Goal: Task Accomplishment & Management: Use online tool/utility

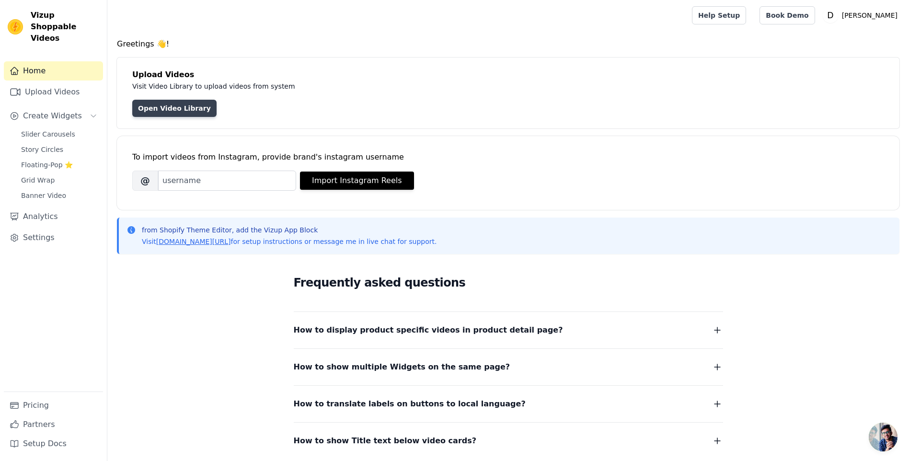
click at [173, 105] on link "Open Video Library" at bounding box center [174, 108] width 84 height 17
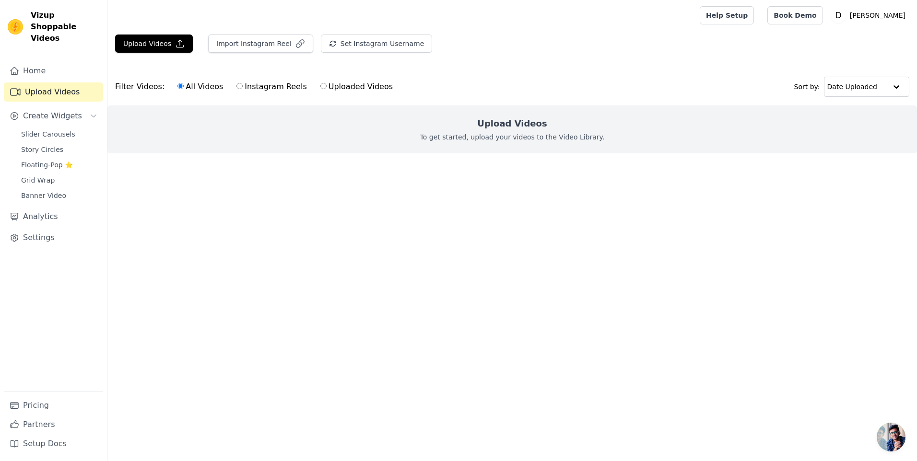
click at [320, 87] on input "Uploaded Videos" at bounding box center [323, 86] width 6 height 6
radio input "true"
click at [42, 110] on span "Create Widgets" at bounding box center [52, 116] width 59 height 12
click at [45, 129] on span "Slider Carousels" at bounding box center [48, 134] width 54 height 10
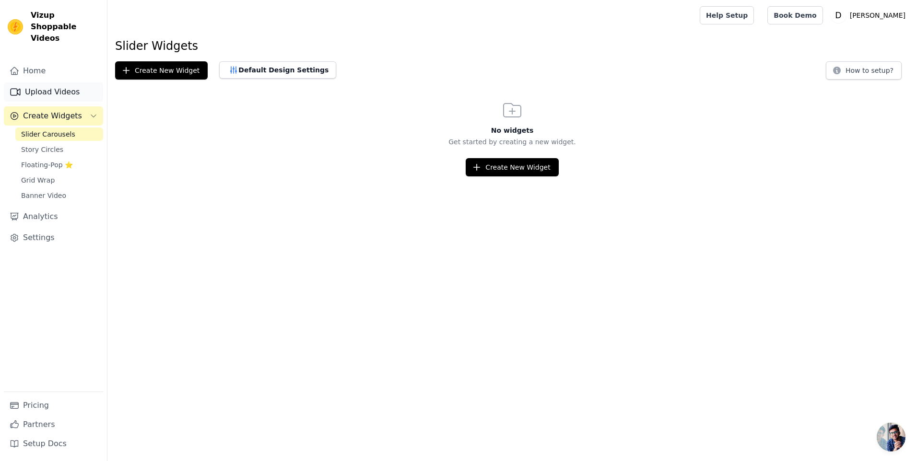
click at [50, 82] on link "Upload Videos" at bounding box center [53, 91] width 99 height 19
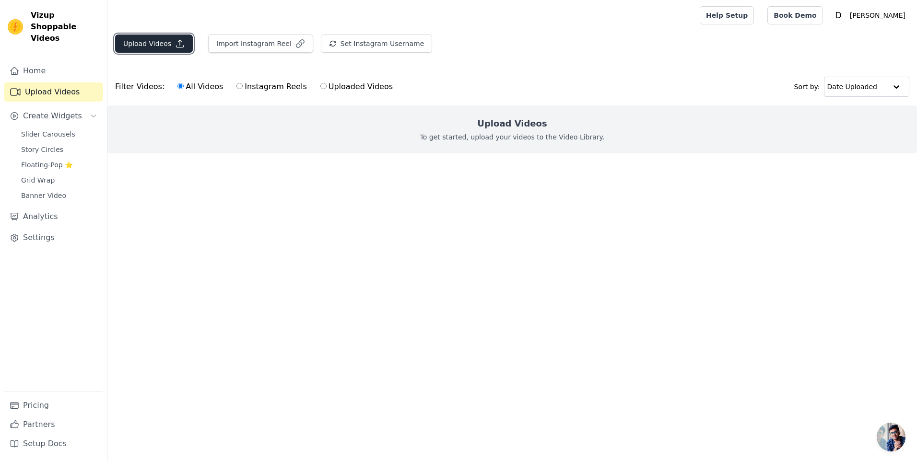
click at [123, 46] on button "Upload Videos" at bounding box center [154, 44] width 78 height 18
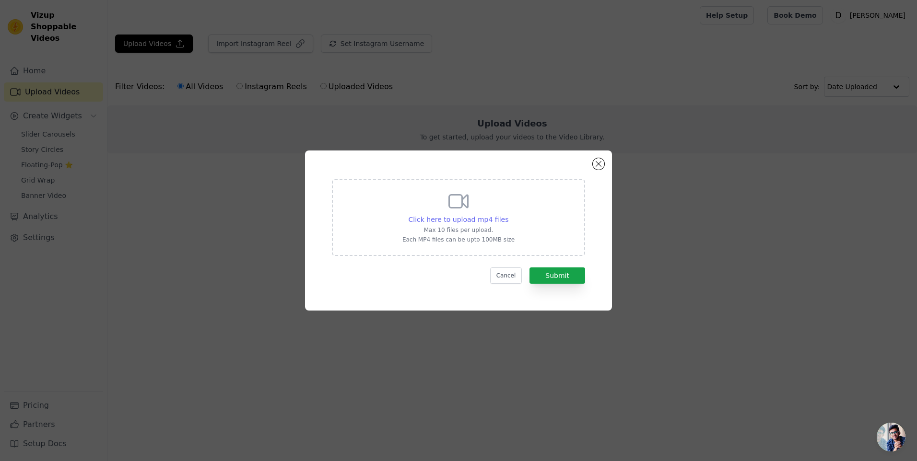
click at [488, 218] on span "Click here to upload mp4 files" at bounding box center [458, 220] width 100 height 8
click at [508, 215] on input "Click here to upload mp4 files Max 10 files per upload. Each MP4 files can be u…" at bounding box center [508, 214] width 0 height 0
type input "C:\fakepath\2222.mp4"
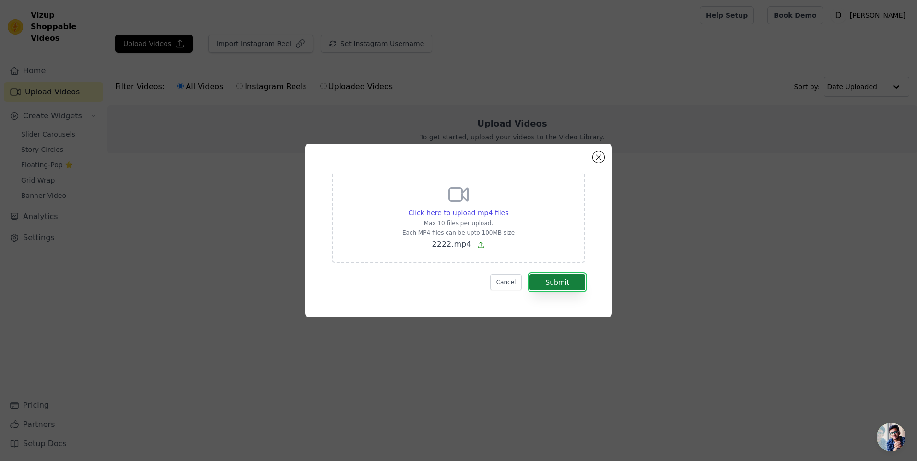
click at [579, 281] on button "Submit" at bounding box center [557, 282] width 56 height 16
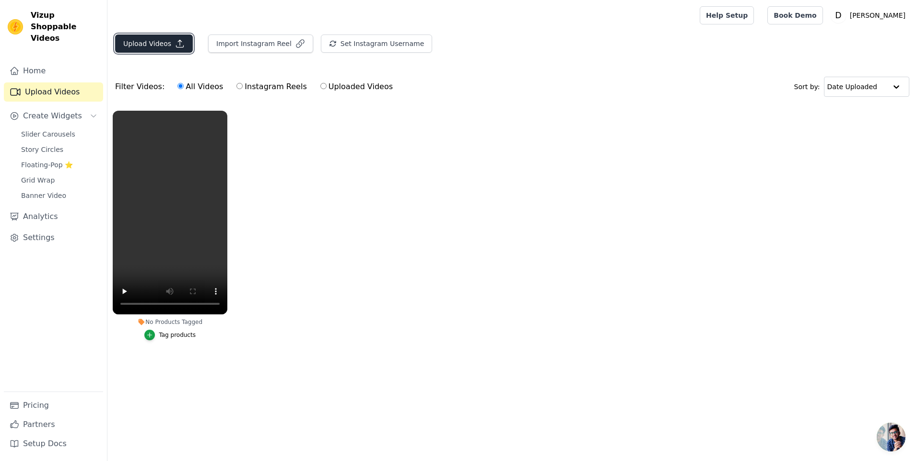
click at [135, 44] on button "Upload Videos" at bounding box center [154, 44] width 78 height 18
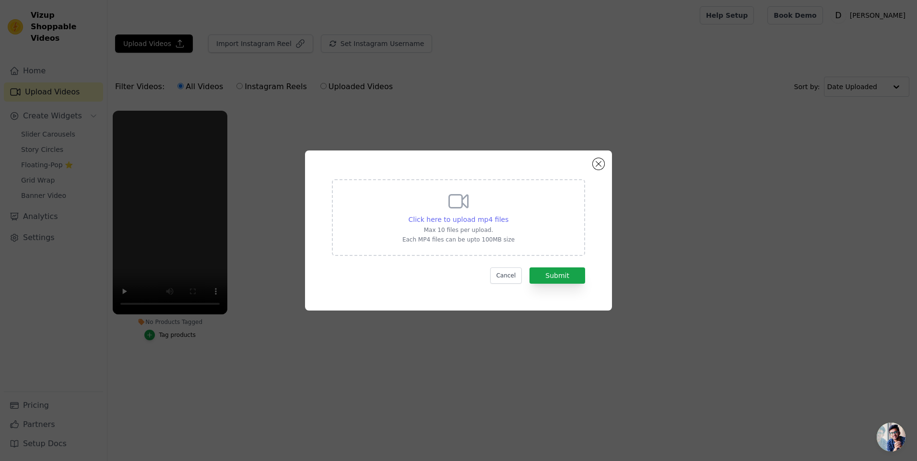
click at [448, 218] on span "Click here to upload mp4 files" at bounding box center [458, 220] width 100 height 8
click at [508, 215] on input "Click here to upload mp4 files Max 10 files per upload. Each MP4 files can be u…" at bounding box center [508, 214] width 0 height 0
type input "C:\fakepath\5555.mp4"
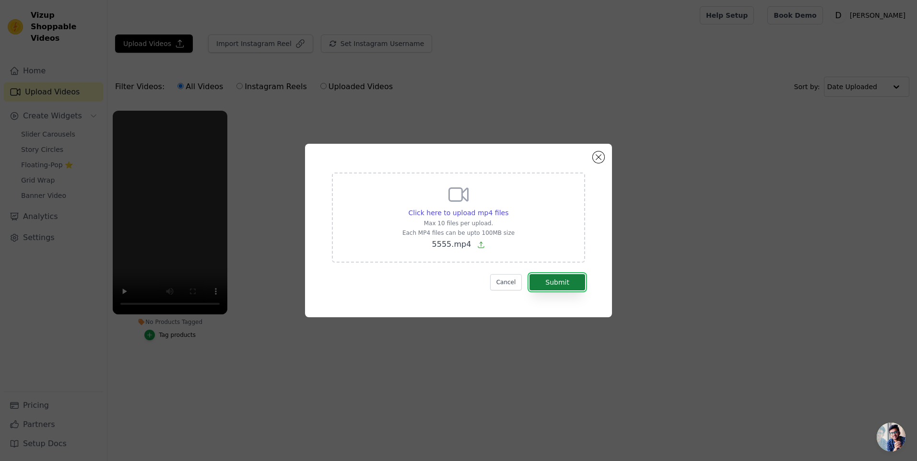
click at [575, 283] on button "Submit" at bounding box center [557, 282] width 56 height 16
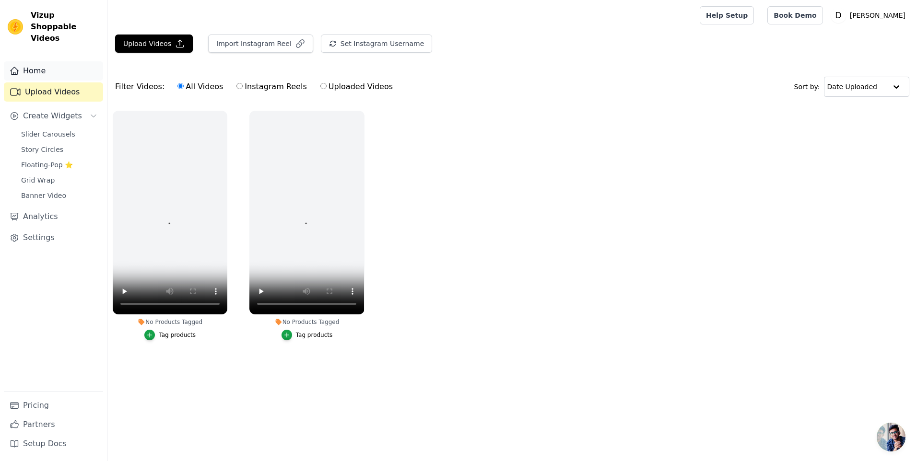
click at [39, 61] on link "Home" at bounding box center [53, 70] width 99 height 19
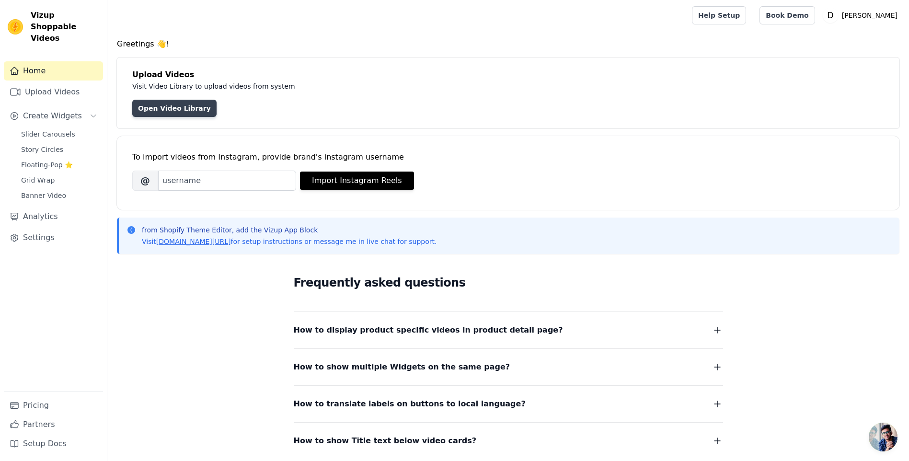
click at [138, 105] on link "Open Video Library" at bounding box center [174, 108] width 84 height 17
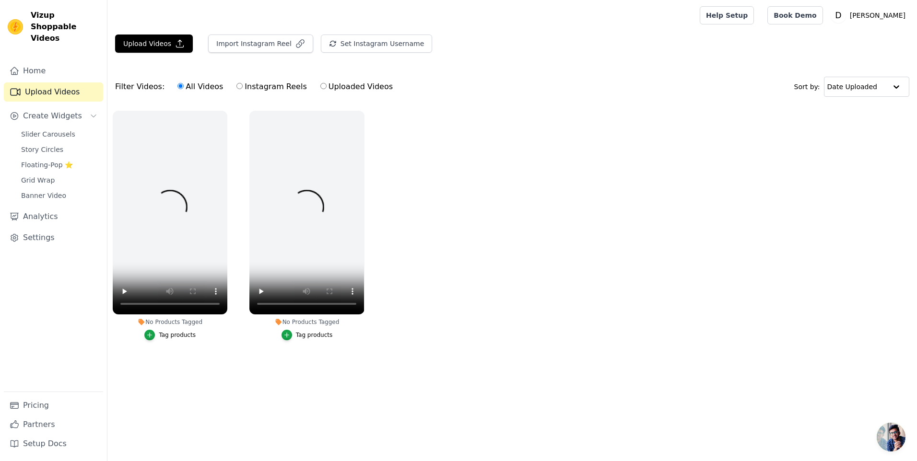
click at [517, 256] on ul "No Products Tagged Tag products No Products Tagged Tag products" at bounding box center [511, 234] width 809 height 259
click at [40, 21] on span "Vizup Shoppable Videos" at bounding box center [65, 27] width 69 height 35
click at [16, 21] on img at bounding box center [15, 26] width 15 height 15
click at [27, 62] on link "Home" at bounding box center [53, 70] width 99 height 19
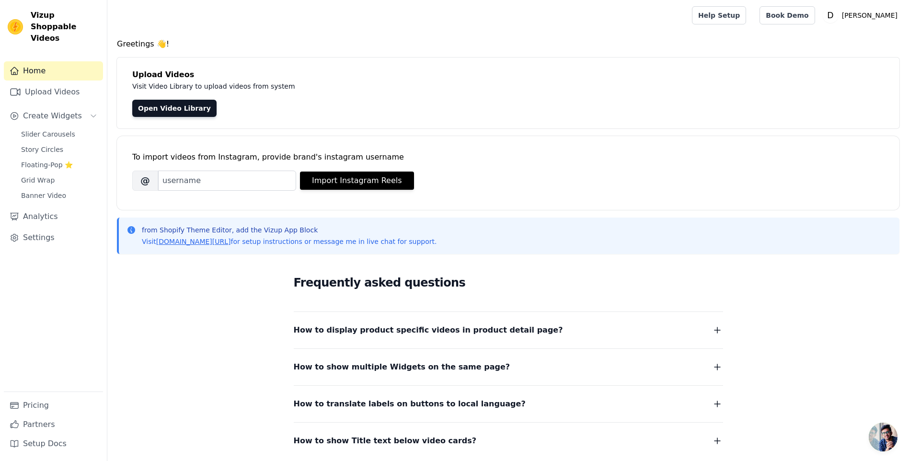
click at [410, 341] on dl "How to display product specific videos in product detail page? Create one widge…" at bounding box center [509, 380] width 430 height 136
click at [415, 335] on span "How to display product specific videos in product detail page?" at bounding box center [428, 330] width 269 height 13
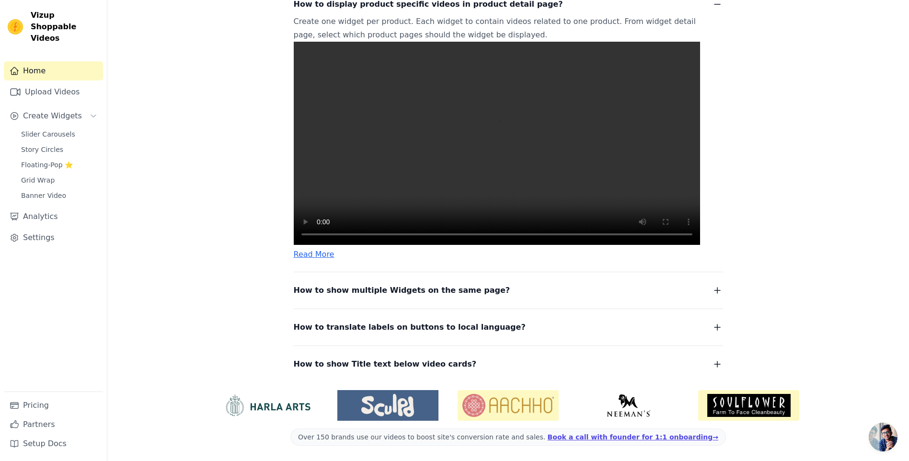
scroll to position [336, 0]
click at [32, 228] on link "Settings" at bounding box center [53, 237] width 99 height 19
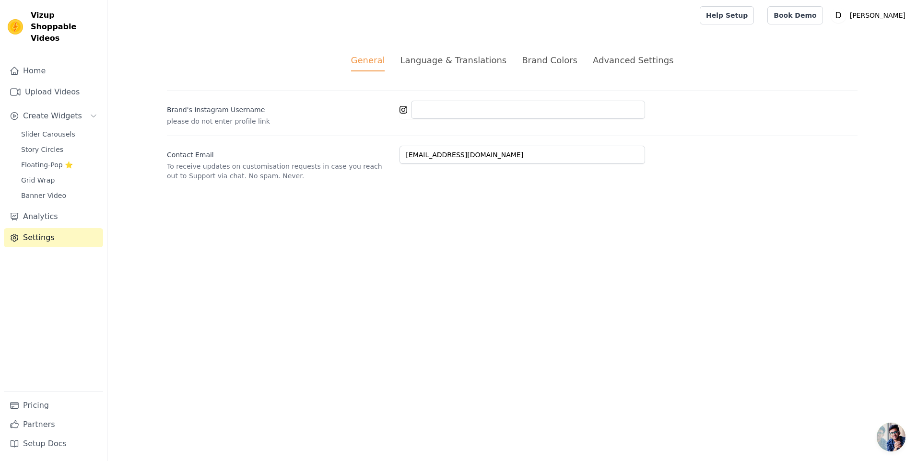
click at [438, 56] on div "Language & Translations" at bounding box center [453, 60] width 106 height 13
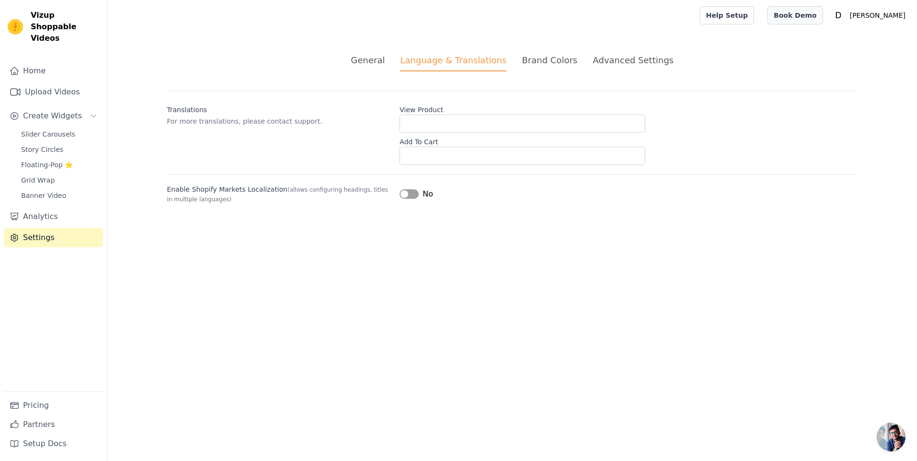
click at [795, 15] on link "Book Demo" at bounding box center [794, 15] width 55 height 18
click at [36, 20] on span "Vizup Shoppable Videos" at bounding box center [65, 27] width 69 height 35
click at [15, 20] on img at bounding box center [15, 26] width 15 height 15
drag, startPoint x: 33, startPoint y: 62, endPoint x: 96, endPoint y: 81, distance: 65.8
click at [33, 62] on link "Home" at bounding box center [53, 70] width 99 height 19
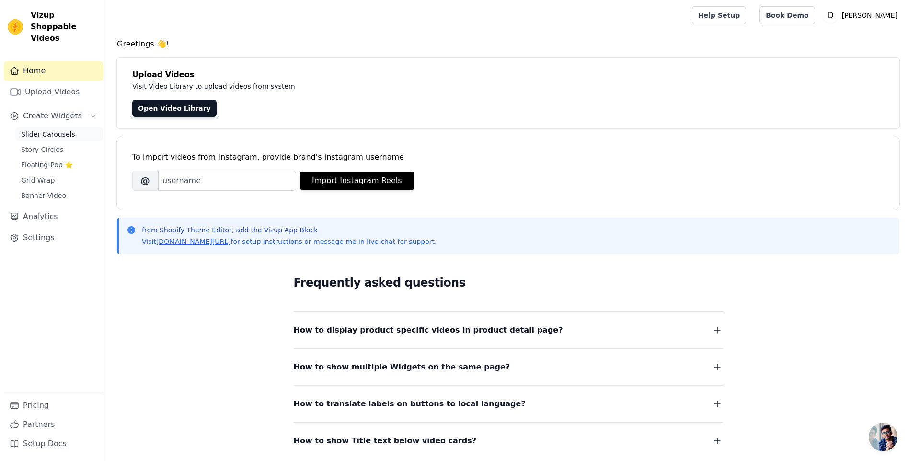
click at [48, 129] on span "Slider Carousels" at bounding box center [48, 134] width 54 height 10
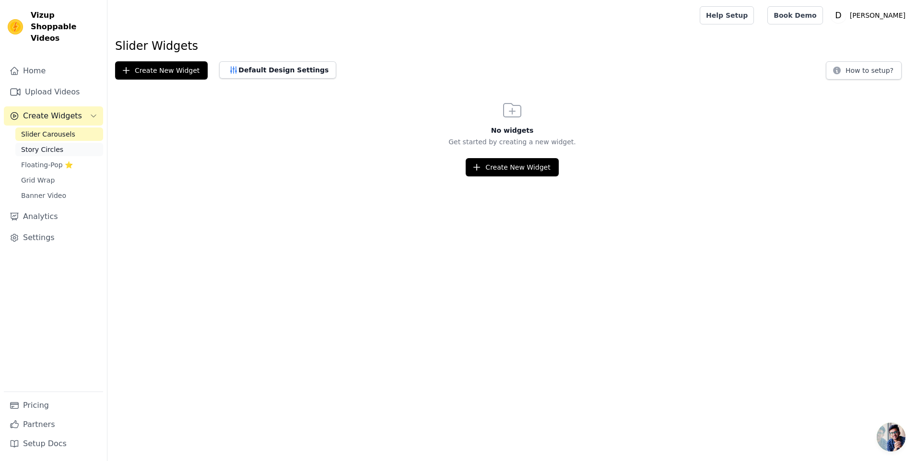
click at [48, 145] on span "Story Circles" at bounding box center [42, 150] width 42 height 10
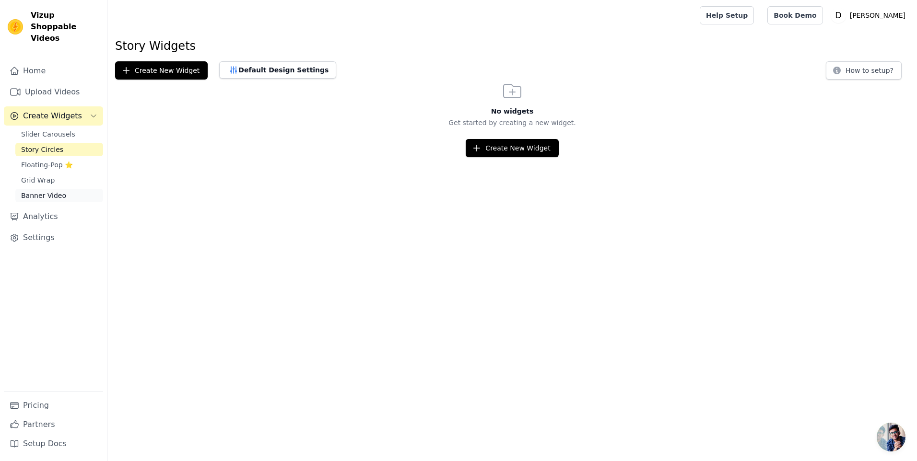
click at [46, 191] on span "Banner Video" at bounding box center [43, 196] width 45 height 10
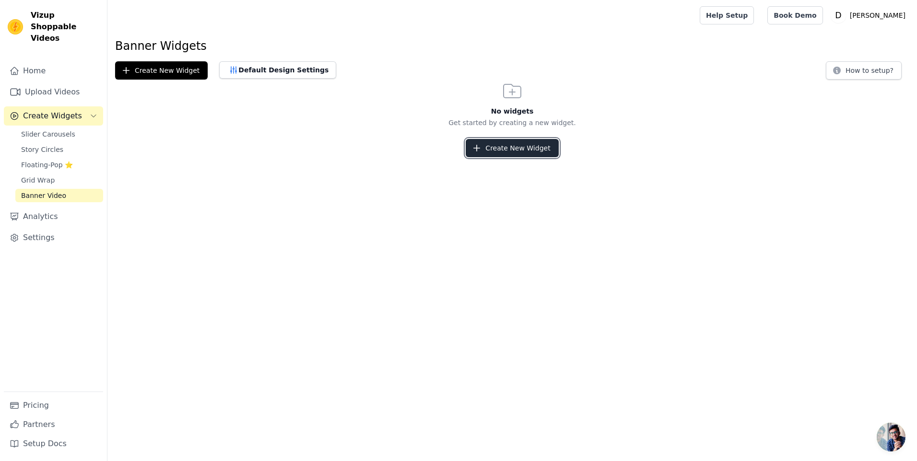
click at [498, 155] on button "Create New Widget" at bounding box center [511, 148] width 93 height 18
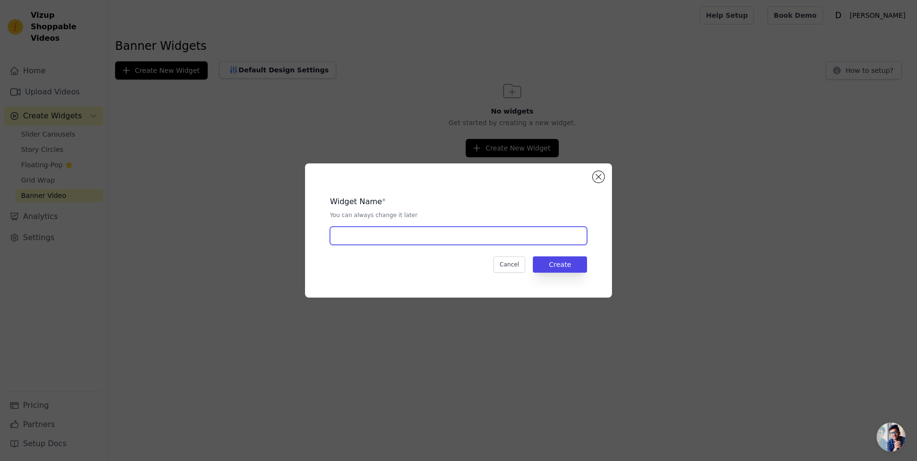
click at [459, 236] on input "text" at bounding box center [458, 236] width 257 height 18
type input "Testimonios"
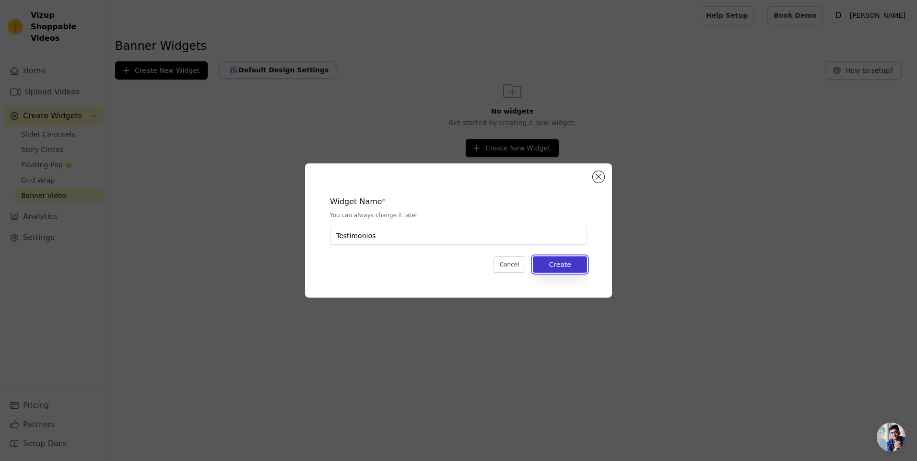
click at [554, 267] on button "Create" at bounding box center [560, 264] width 54 height 16
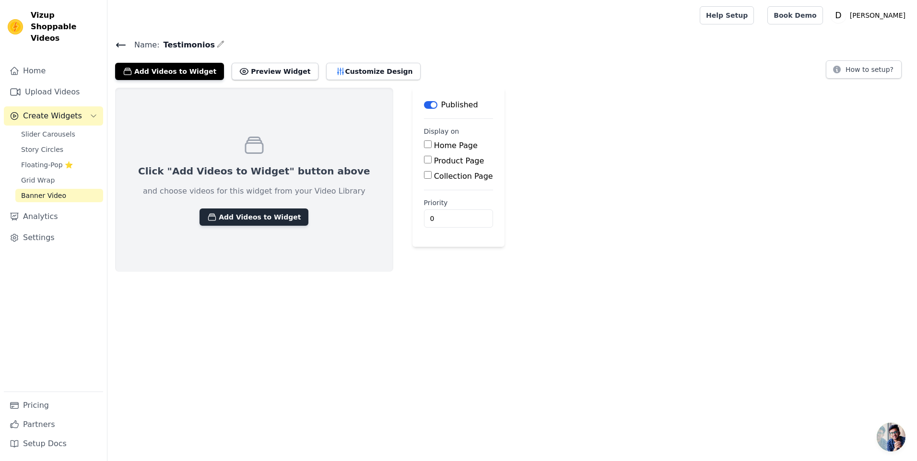
click at [238, 209] on button "Add Videos to Widget" at bounding box center [253, 217] width 109 height 17
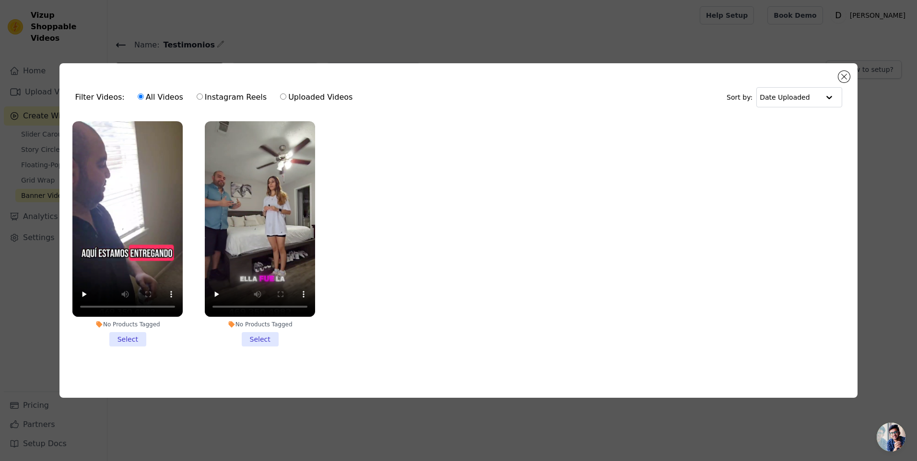
click at [136, 340] on li "No Products Tagged Select" at bounding box center [127, 234] width 110 height 226
click at [0, 0] on input "No Products Tagged Select" at bounding box center [0, 0] width 0 height 0
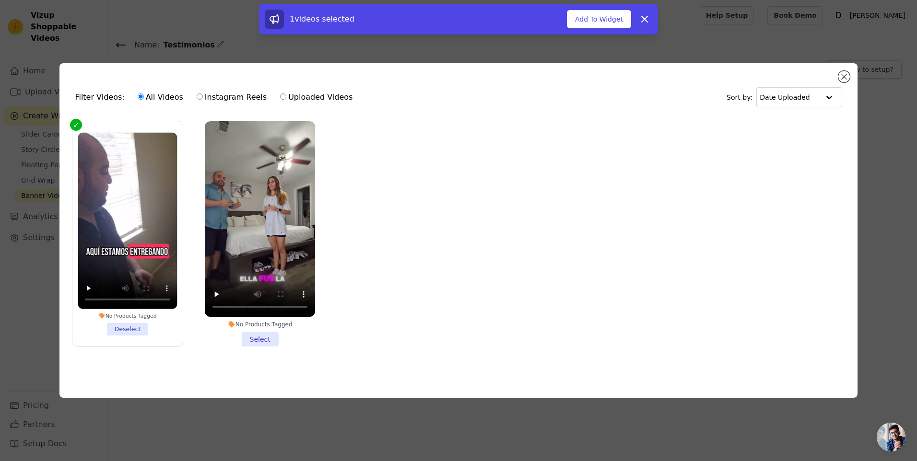
click at [253, 337] on li "No Products Tagged Select" at bounding box center [260, 234] width 110 height 226
click at [0, 0] on input "No Products Tagged Select" at bounding box center [0, 0] width 0 height 0
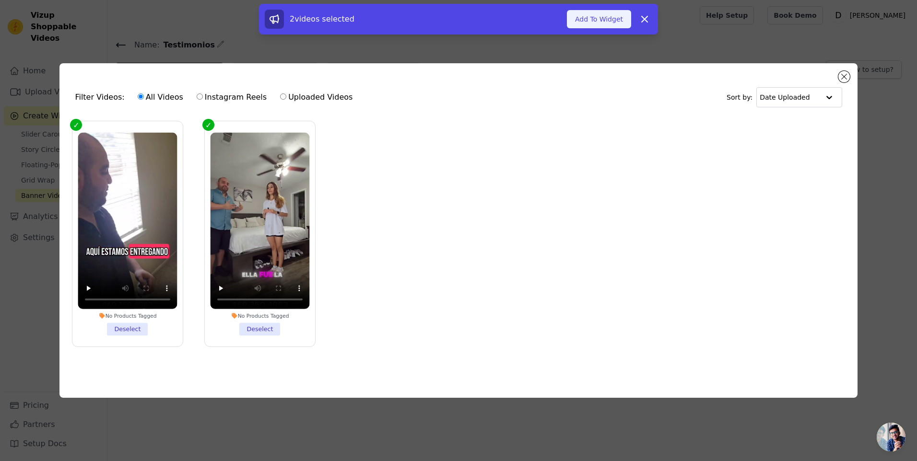
click at [609, 20] on button "Add To Widget" at bounding box center [599, 19] width 64 height 18
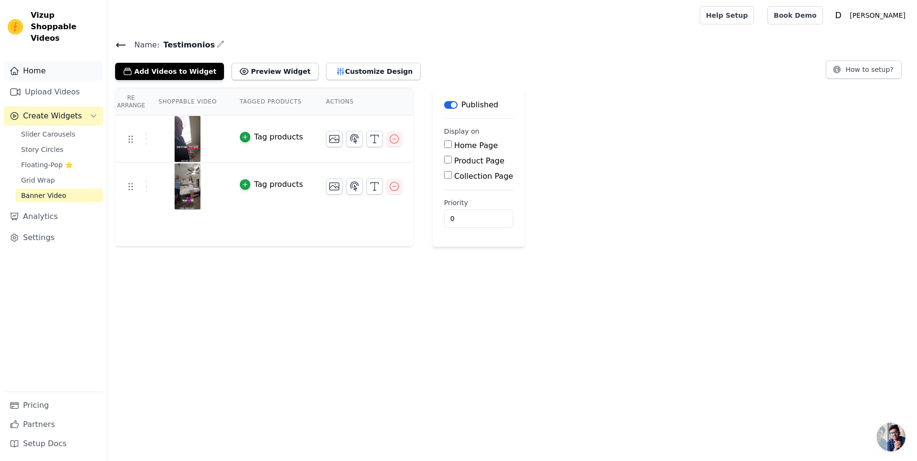
click at [40, 61] on link "Home" at bounding box center [53, 70] width 99 height 19
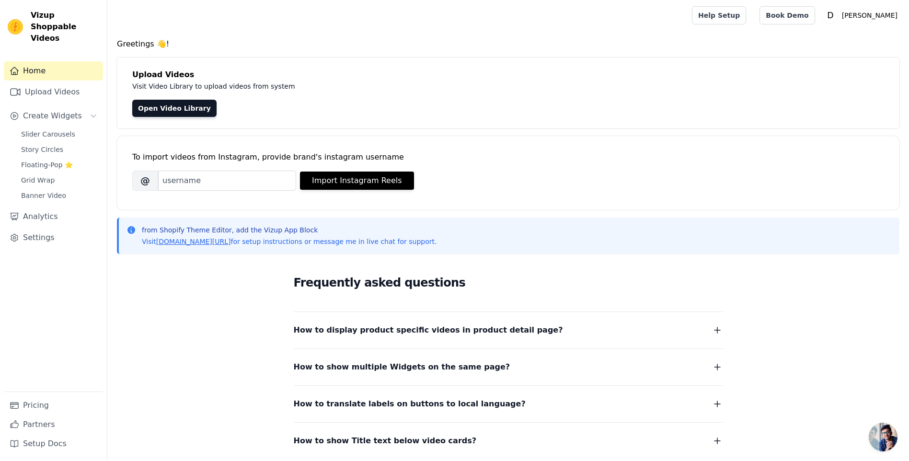
click at [40, 191] on div "Home Upload Videos Create Widgets Slider Carousels Story Circles Floating-Pop ⭐…" at bounding box center [53, 226] width 99 height 330
click at [40, 190] on link "Banner Video" at bounding box center [59, 195] width 88 height 13
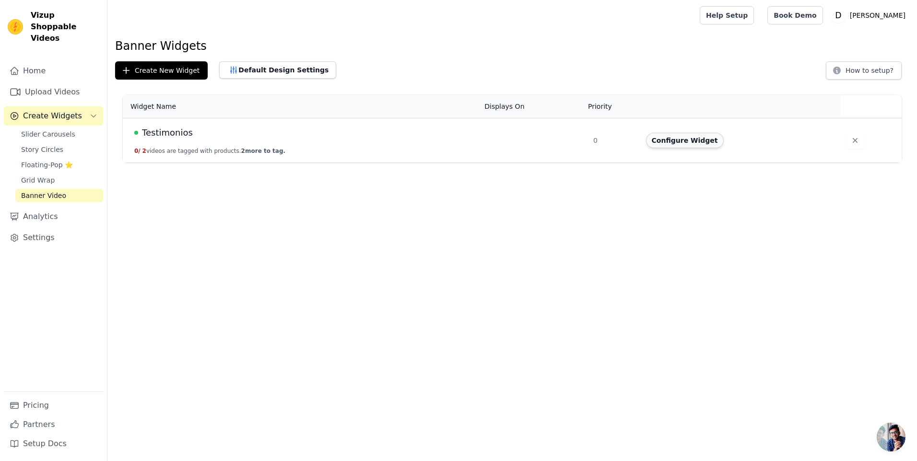
click at [698, 139] on button "Configure Widget" at bounding box center [685, 140] width 78 height 15
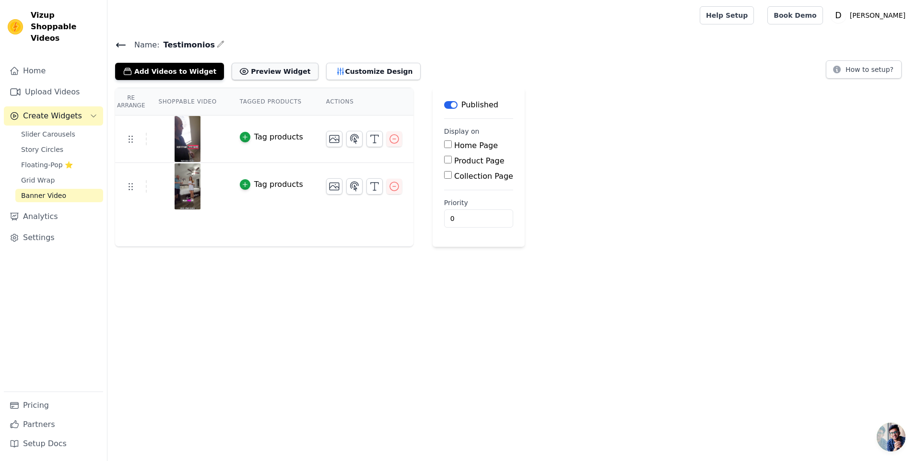
click at [235, 76] on button "Preview Widget" at bounding box center [275, 71] width 86 height 17
click at [53, 129] on span "Slider Carousels" at bounding box center [48, 134] width 54 height 10
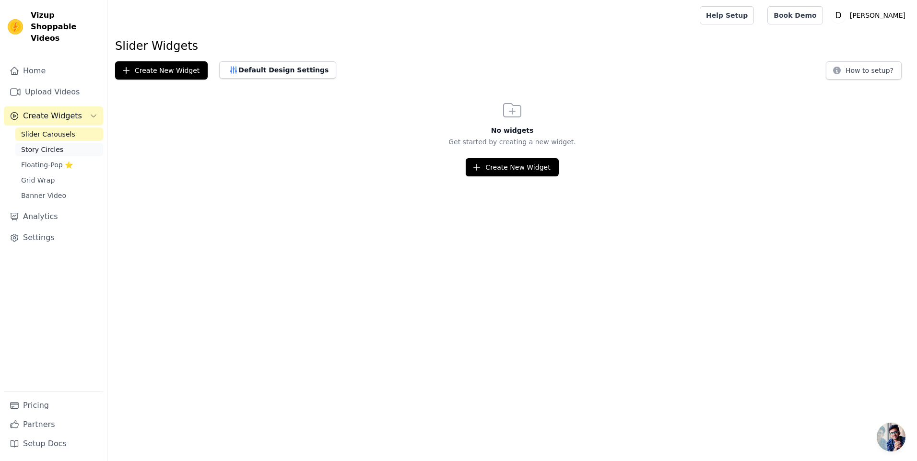
click at [46, 145] on span "Story Circles" at bounding box center [42, 150] width 42 height 10
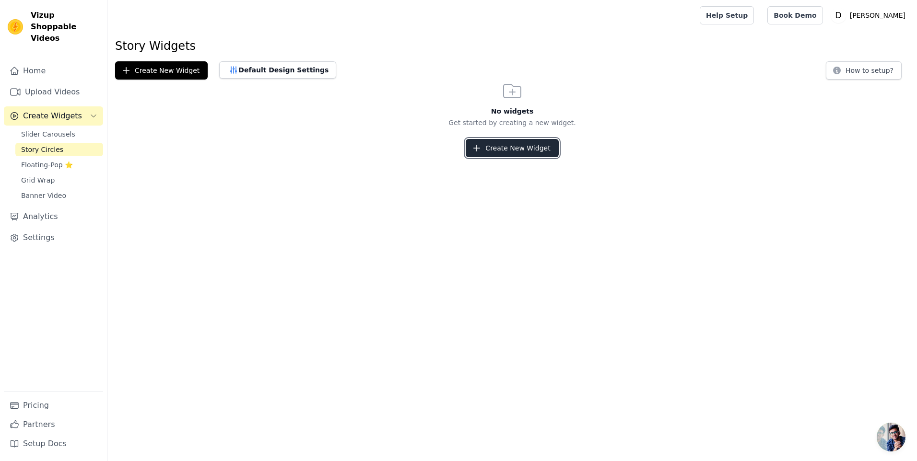
click at [481, 145] on icon "button" at bounding box center [477, 148] width 10 height 10
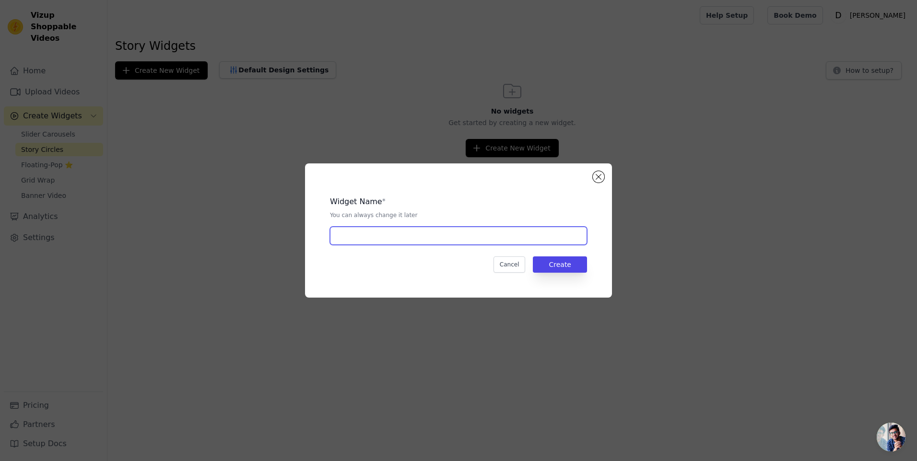
click at [405, 229] on input "text" at bounding box center [458, 236] width 257 height 18
type input "dddd"
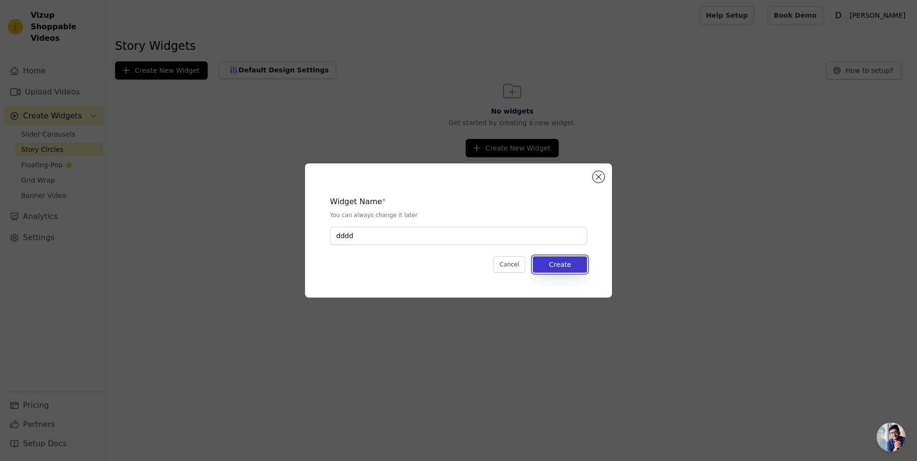
click at [569, 264] on button "Create" at bounding box center [560, 264] width 54 height 16
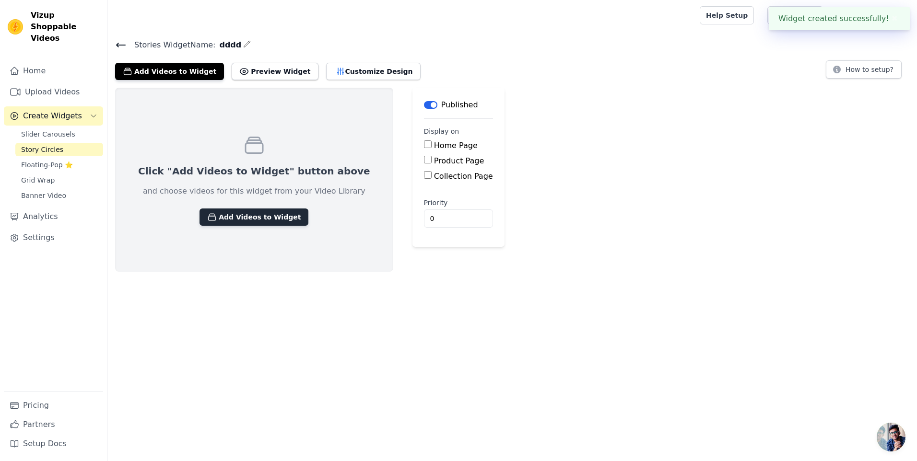
click at [252, 223] on button "Add Videos to Widget" at bounding box center [253, 217] width 109 height 17
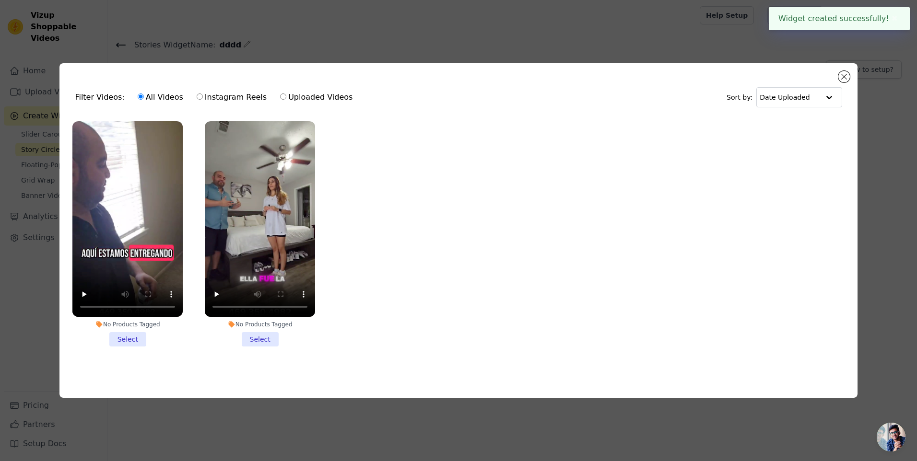
click at [124, 335] on li "No Products Tagged Select" at bounding box center [127, 234] width 110 height 226
click at [0, 0] on input "No Products Tagged Select" at bounding box center [0, 0] width 0 height 0
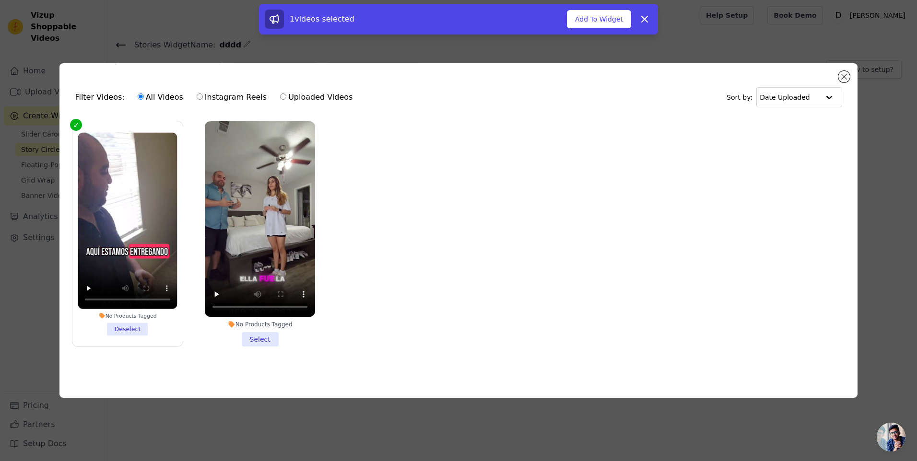
click at [257, 334] on li "No Products Tagged Select" at bounding box center [260, 234] width 110 height 226
click at [0, 0] on input "No Products Tagged Select" at bounding box center [0, 0] width 0 height 0
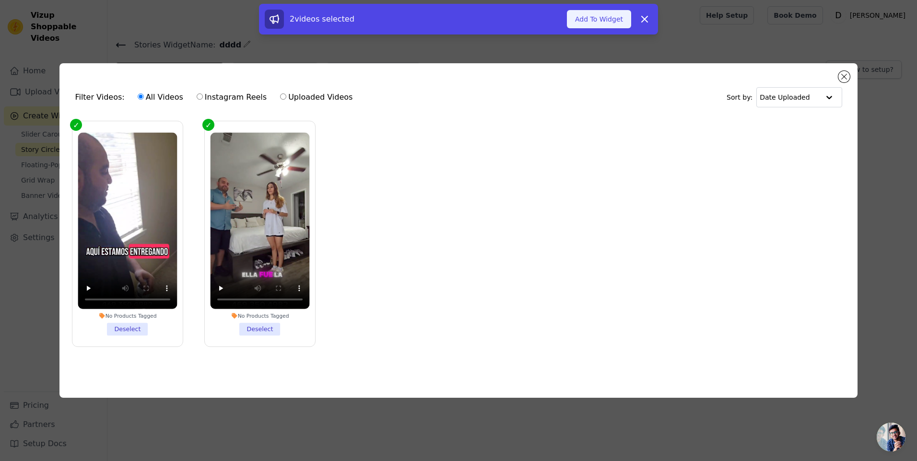
click at [610, 21] on button "Add To Widget" at bounding box center [599, 19] width 64 height 18
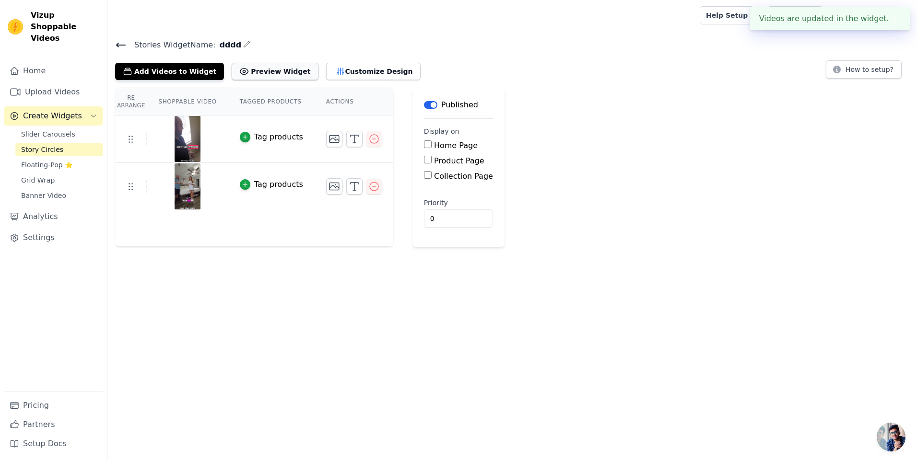
click at [245, 72] on button "Preview Widget" at bounding box center [275, 71] width 86 height 17
click at [60, 129] on span "Slider Carousels" at bounding box center [48, 134] width 54 height 10
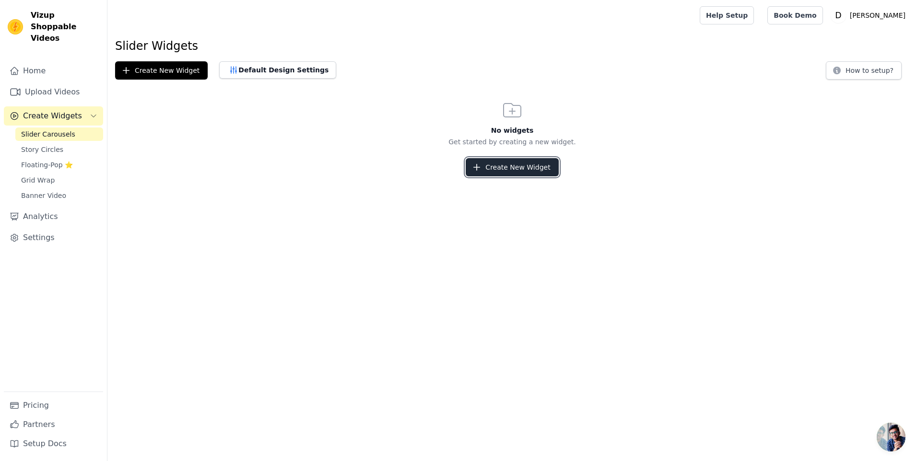
click at [551, 166] on button "Create New Widget" at bounding box center [511, 167] width 93 height 18
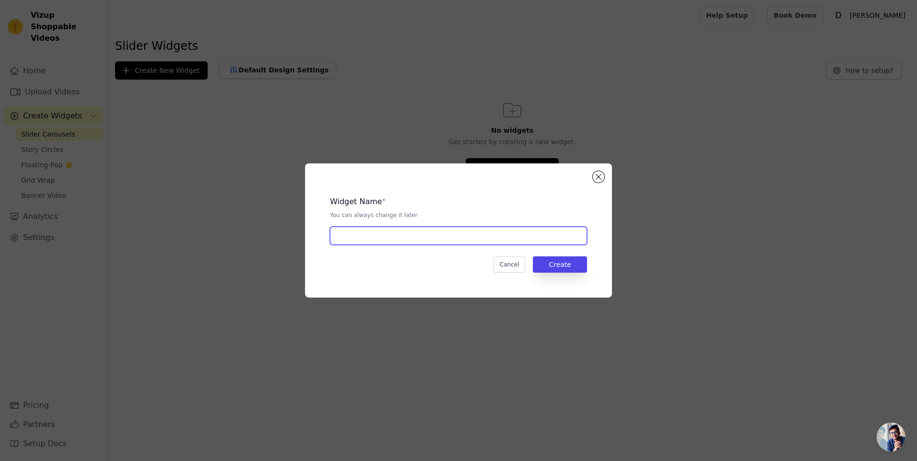
click at [497, 241] on input "text" at bounding box center [458, 236] width 257 height 18
click at [600, 174] on button "Close modal" at bounding box center [598, 177] width 12 height 12
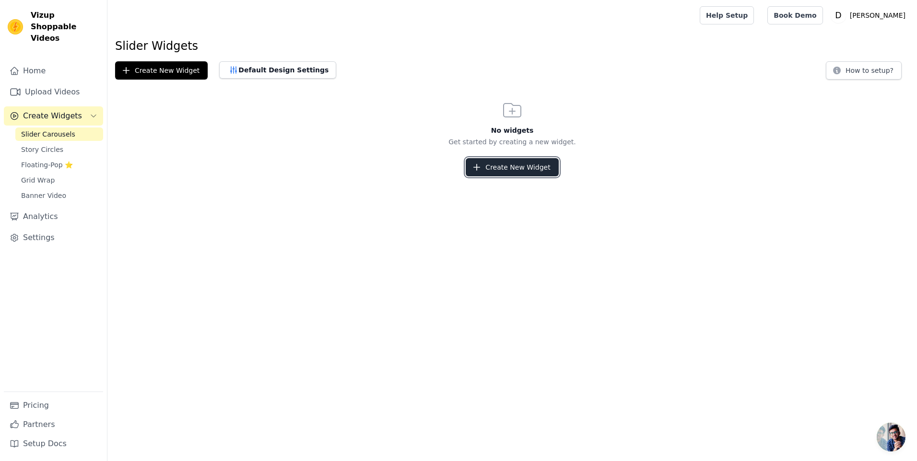
click at [518, 175] on button "Create New Widget" at bounding box center [511, 167] width 93 height 18
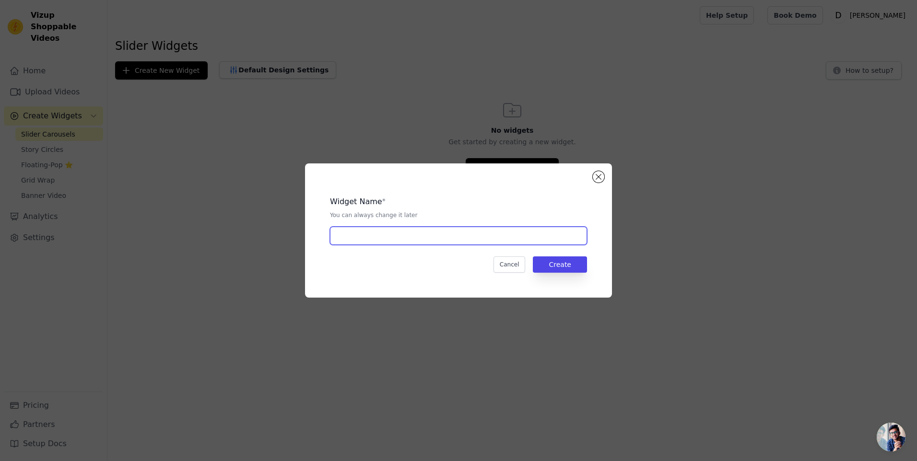
click at [442, 240] on input "text" at bounding box center [458, 236] width 257 height 18
type input "dddddd"
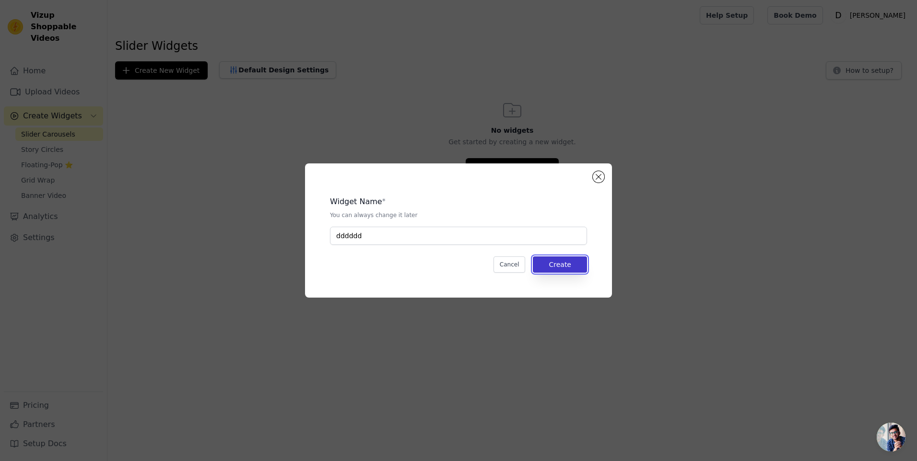
click at [570, 266] on button "Create" at bounding box center [560, 264] width 54 height 16
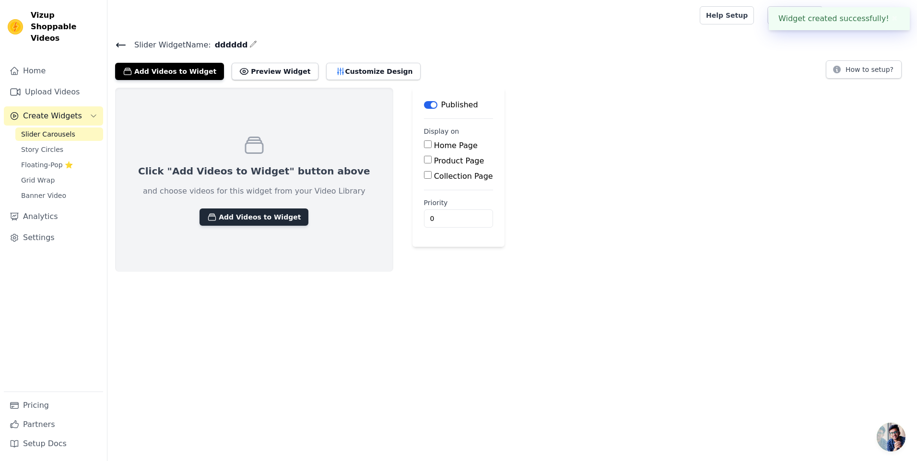
click at [253, 215] on button "Add Videos to Widget" at bounding box center [253, 217] width 109 height 17
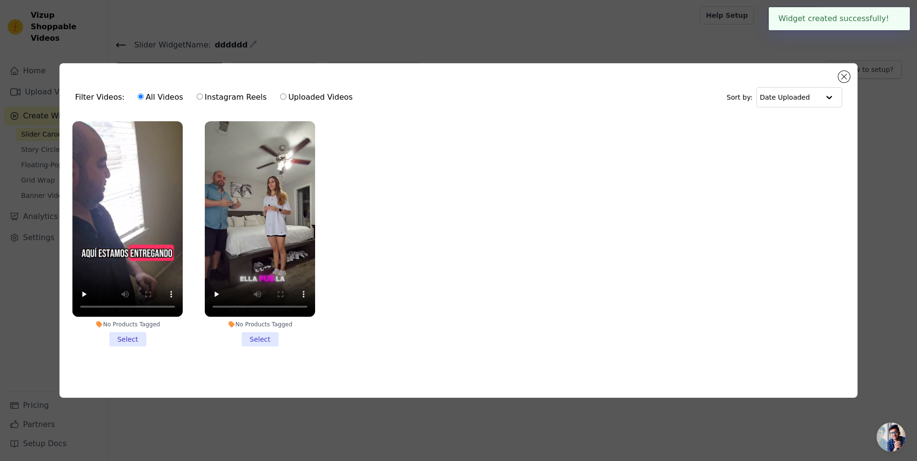
click at [118, 341] on li "No Products Tagged Select" at bounding box center [127, 234] width 110 height 226
click at [0, 0] on input "No Products Tagged Select" at bounding box center [0, 0] width 0 height 0
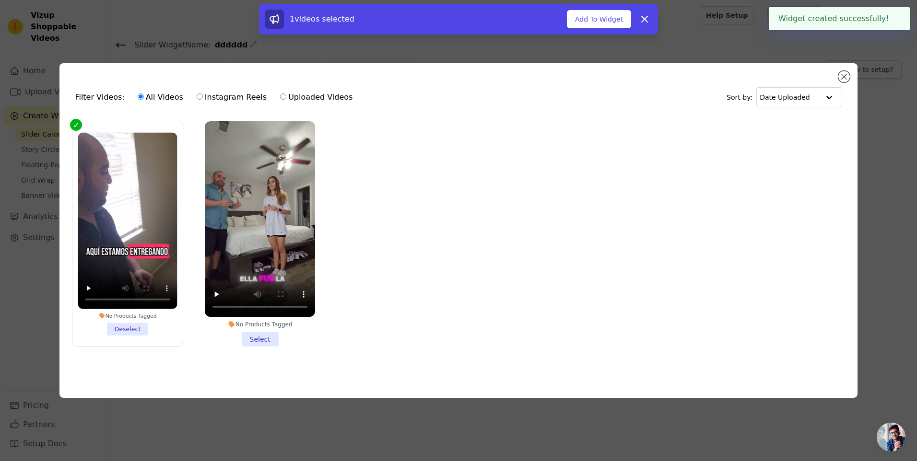
drag, startPoint x: 265, startPoint y: 337, endPoint x: 269, endPoint y: 334, distance: 5.5
click at [265, 337] on li "No Products Tagged Select" at bounding box center [260, 234] width 110 height 226
click at [0, 0] on input "No Products Tagged Select" at bounding box center [0, 0] width 0 height 0
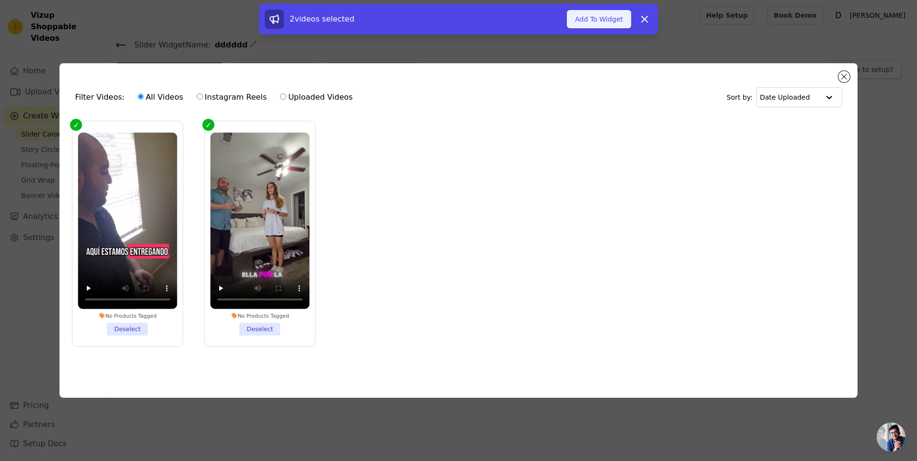
click at [611, 18] on button "Add To Widget" at bounding box center [599, 19] width 64 height 18
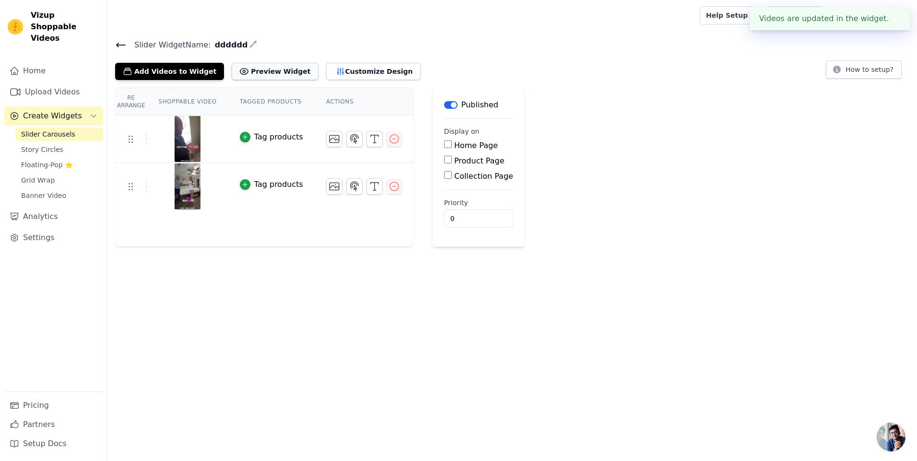
click at [247, 63] on button "Preview Widget" at bounding box center [275, 71] width 86 height 17
click at [33, 175] on span "Grid Wrap" at bounding box center [38, 180] width 34 height 10
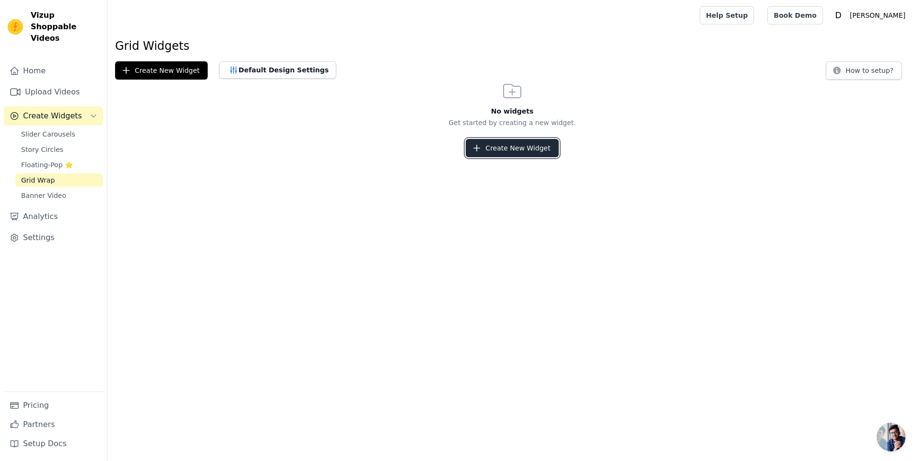
click at [538, 149] on button "Create New Widget" at bounding box center [511, 148] width 93 height 18
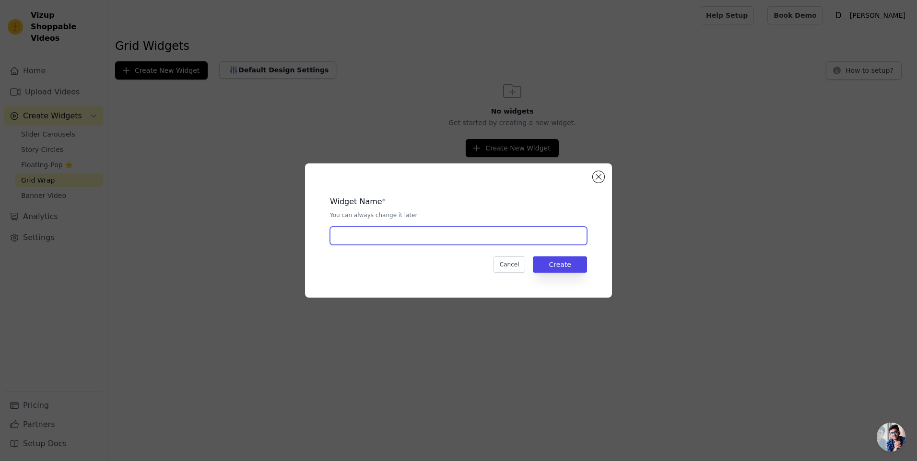
click at [465, 233] on input "text" at bounding box center [458, 236] width 257 height 18
type input "1"
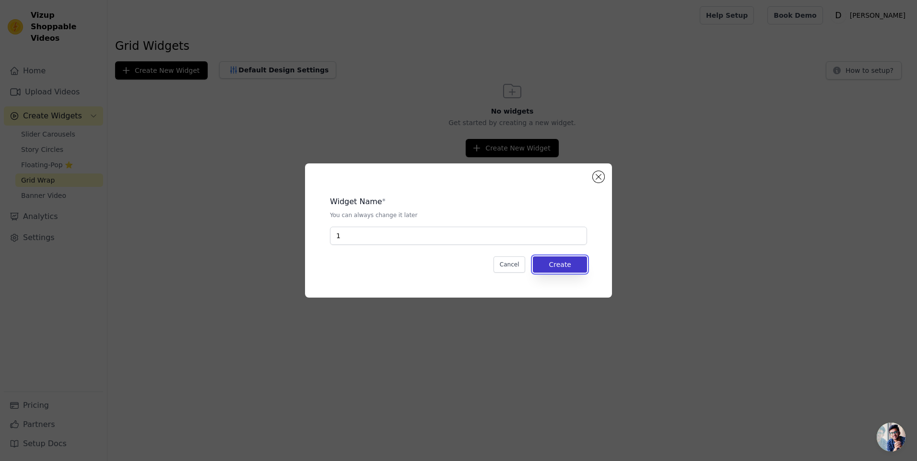
click at [570, 266] on button "Create" at bounding box center [560, 264] width 54 height 16
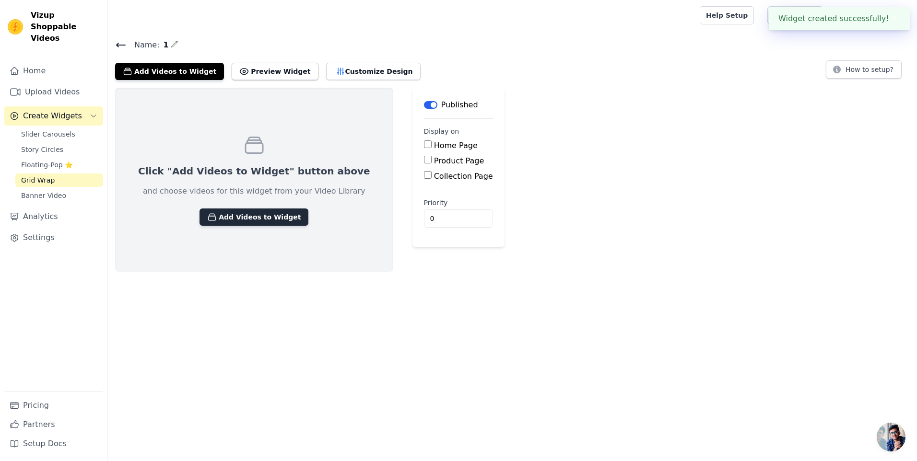
click at [218, 214] on button "Add Videos to Widget" at bounding box center [253, 217] width 109 height 17
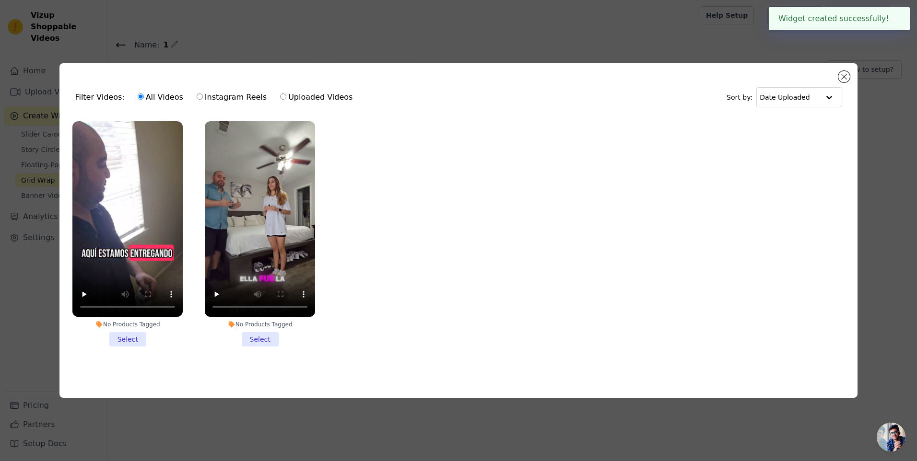
click at [125, 338] on li "No Products Tagged Select" at bounding box center [127, 234] width 110 height 226
click at [0, 0] on input "No Products Tagged Select" at bounding box center [0, 0] width 0 height 0
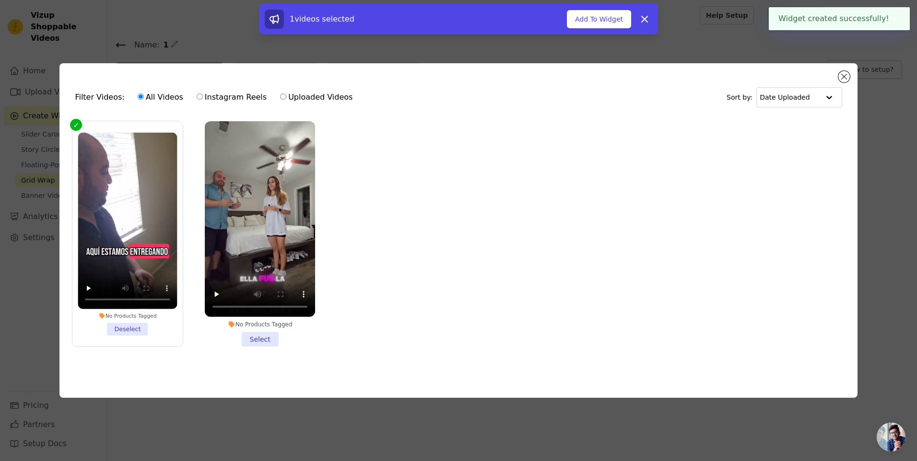
click at [265, 338] on li "No Products Tagged Select" at bounding box center [260, 234] width 110 height 226
click at [0, 0] on input "No Products Tagged Select" at bounding box center [0, 0] width 0 height 0
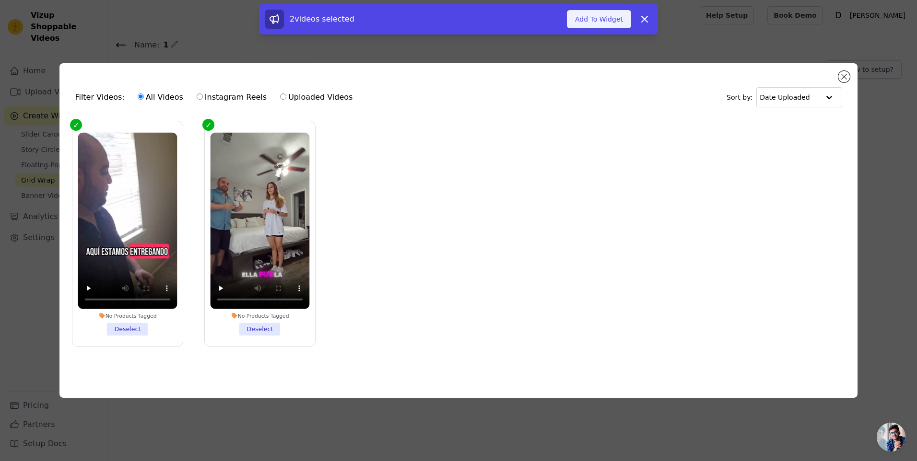
click at [617, 16] on button "Add To Widget" at bounding box center [599, 19] width 64 height 18
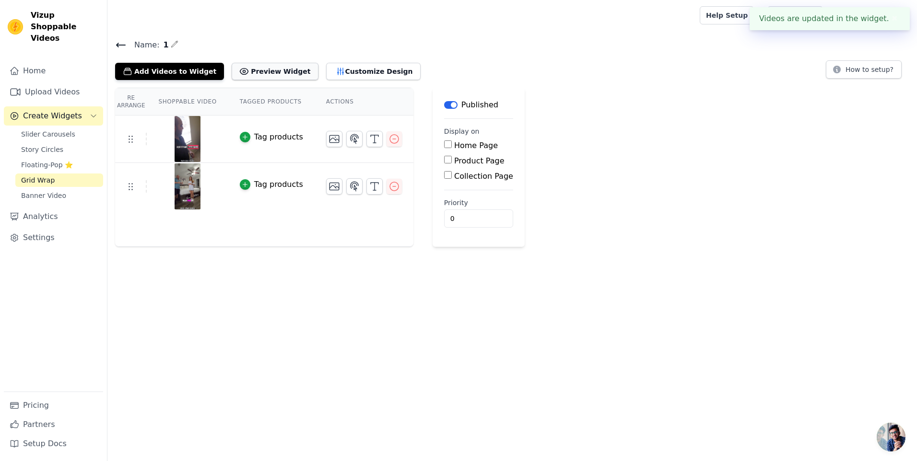
click at [262, 65] on button "Preview Widget" at bounding box center [275, 71] width 86 height 17
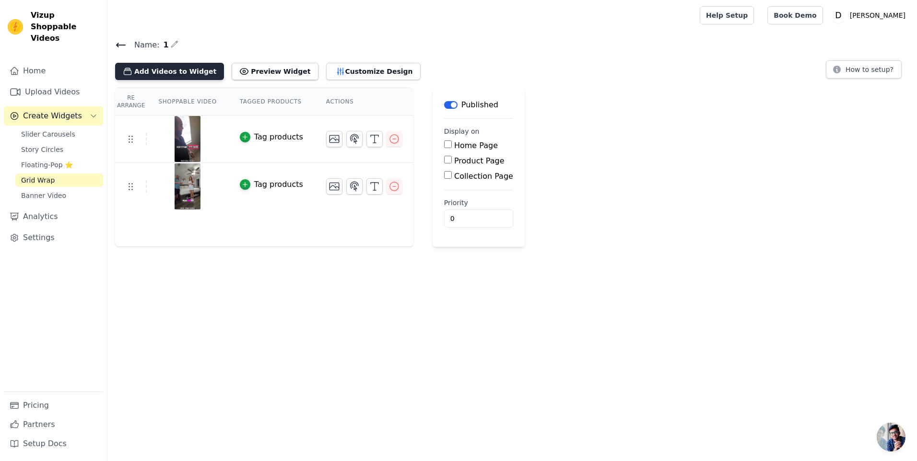
click at [165, 76] on button "Add Videos to Widget" at bounding box center [169, 71] width 109 height 17
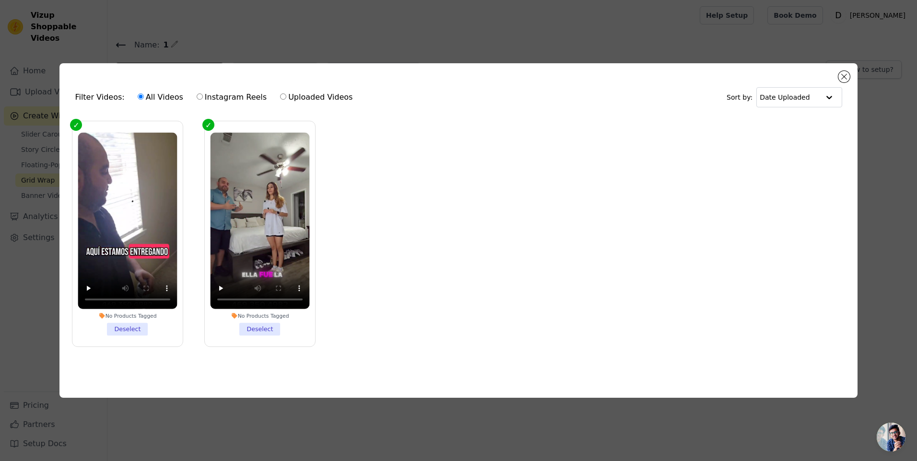
click at [303, 88] on div "All Videos Instagram Reels Uploaded Videos" at bounding box center [245, 97] width 226 height 22
click at [279, 100] on label "Uploaded Videos" at bounding box center [315, 97] width 73 height 12
click at [280, 100] on input "Uploaded Videos" at bounding box center [283, 96] width 6 height 6
radio input "true"
click at [844, 76] on button "Close modal" at bounding box center [844, 77] width 12 height 12
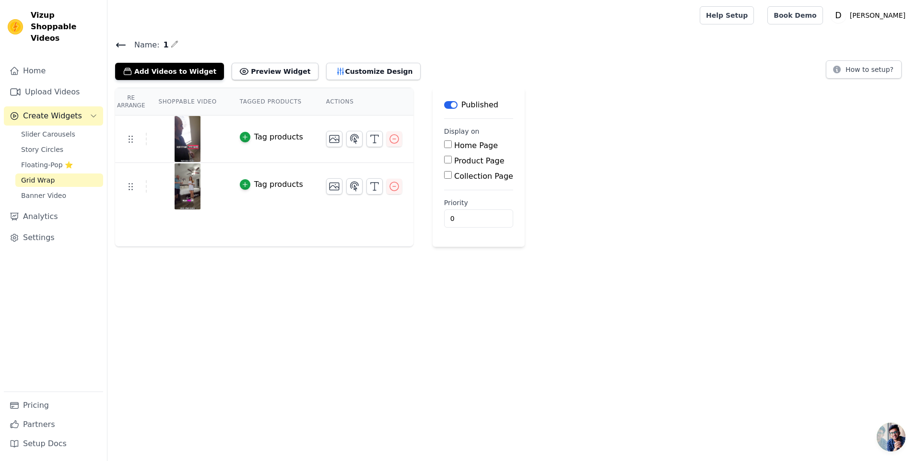
click at [578, 234] on div "Re Arrange Shoppable Video Tagged Products Actions Tag products Tag products Sa…" at bounding box center [511, 167] width 809 height 159
click at [144, 67] on button "Add Videos to Widget" at bounding box center [169, 71] width 109 height 17
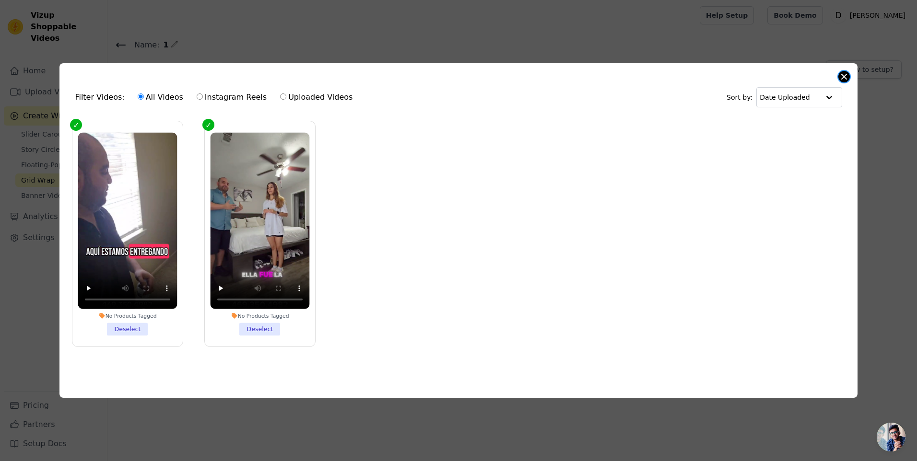
click at [840, 76] on button "Close modal" at bounding box center [844, 77] width 12 height 12
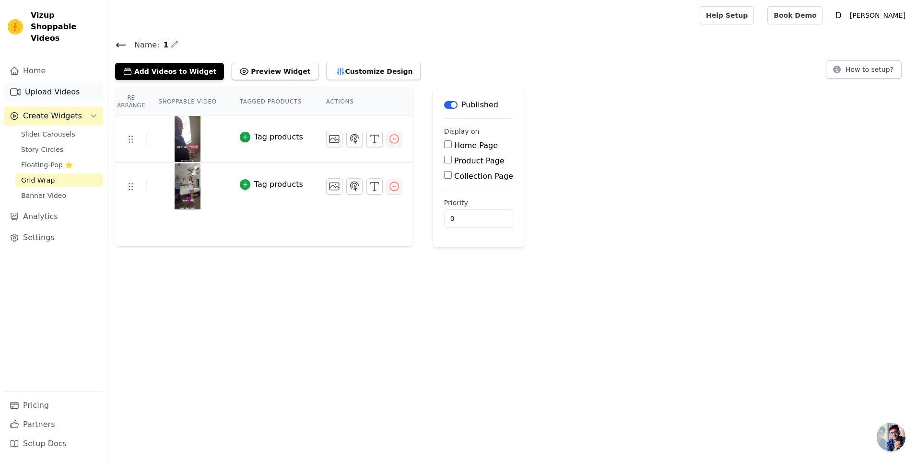
click at [21, 86] on icon "Sidebar" at bounding box center [16, 92] width 12 height 12
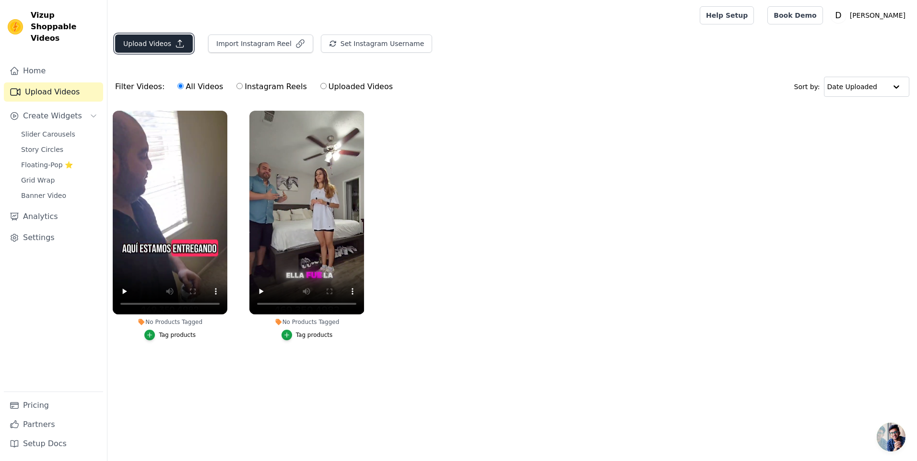
click at [169, 42] on button "Upload Videos" at bounding box center [154, 44] width 78 height 18
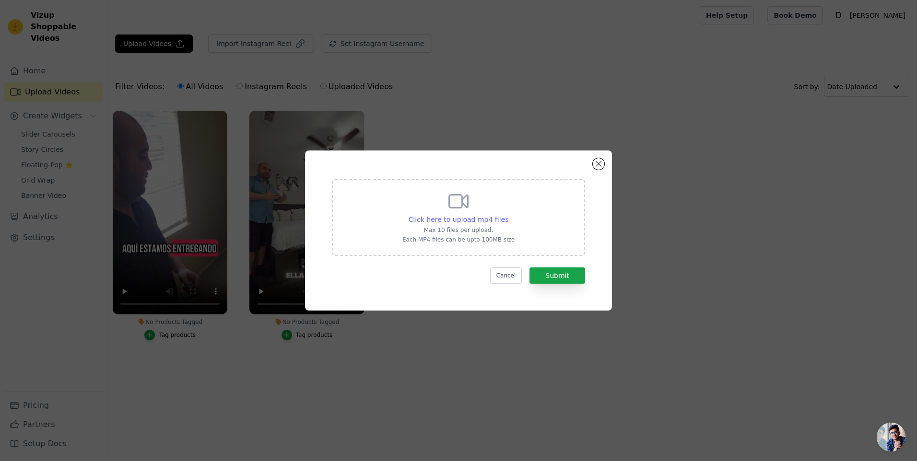
click at [481, 218] on span "Click here to upload mp4 files" at bounding box center [458, 220] width 100 height 8
click at [508, 215] on input "Click here to upload mp4 files Max 10 files per upload. Each MP4 files can be u…" at bounding box center [508, 214] width 0 height 0
type input "C:\fakepath\2222.mp4"
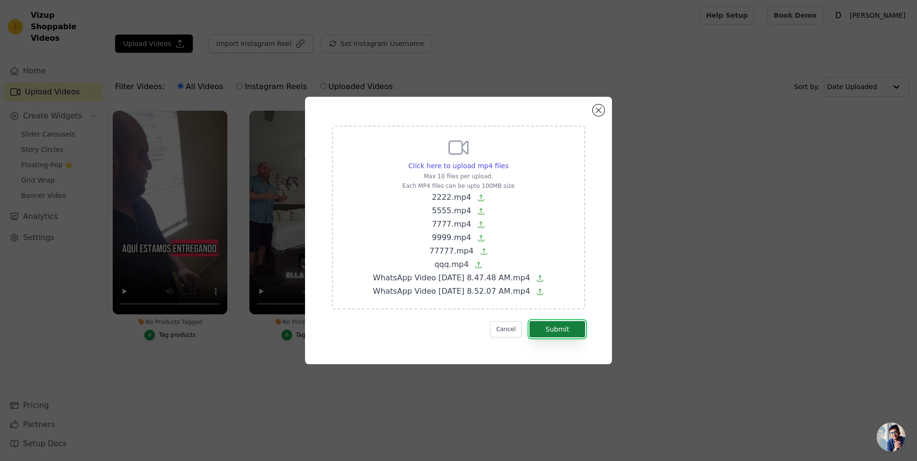
click at [581, 331] on button "Submit" at bounding box center [557, 329] width 56 height 16
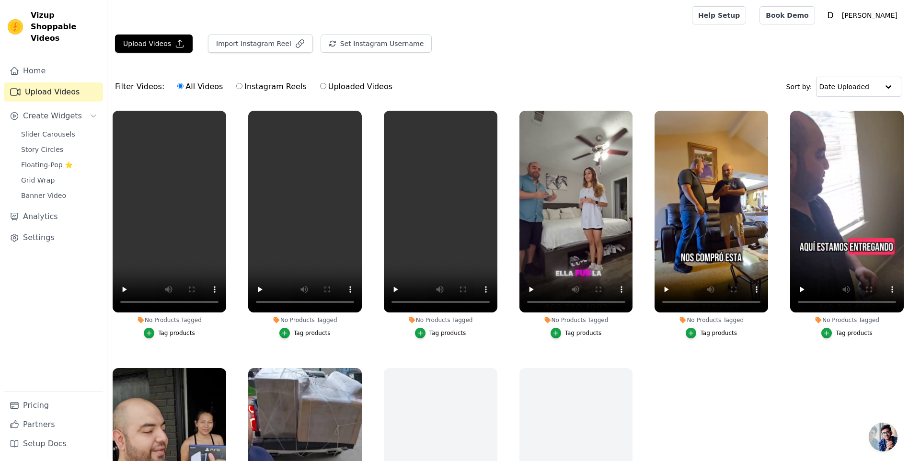
click at [684, 403] on ul "No Products Tagged Tag products No Products Tagged Tag products No Products Tag…" at bounding box center [508, 320] width 802 height 430
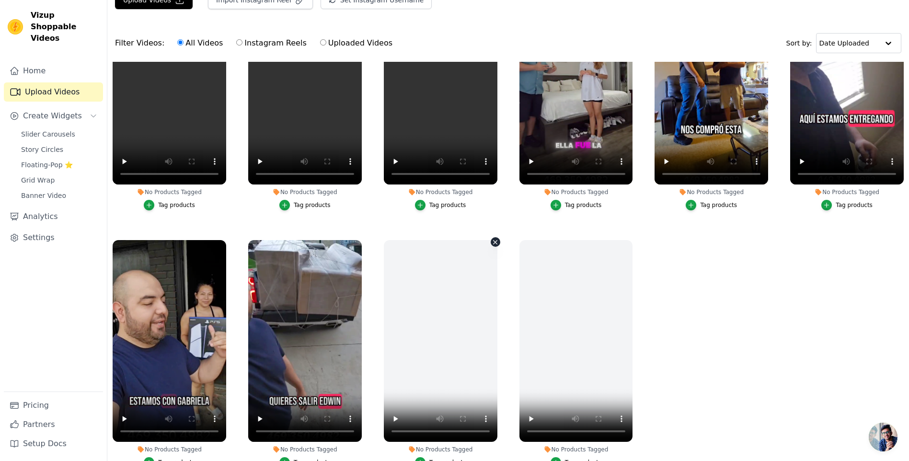
scroll to position [98, 0]
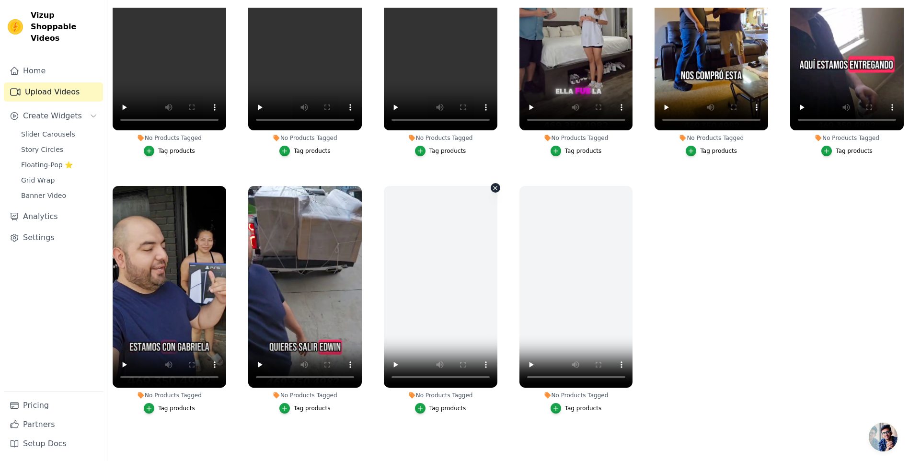
click at [492, 185] on icon "button" at bounding box center [495, 188] width 7 height 7
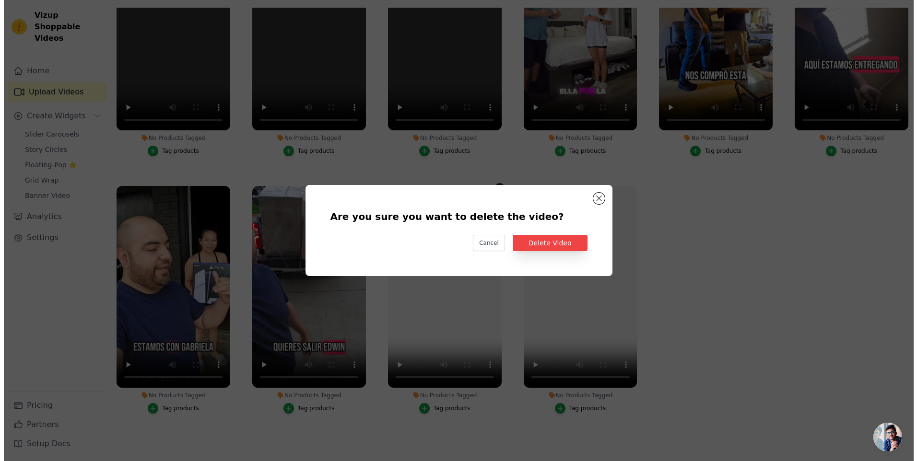
scroll to position [0, 0]
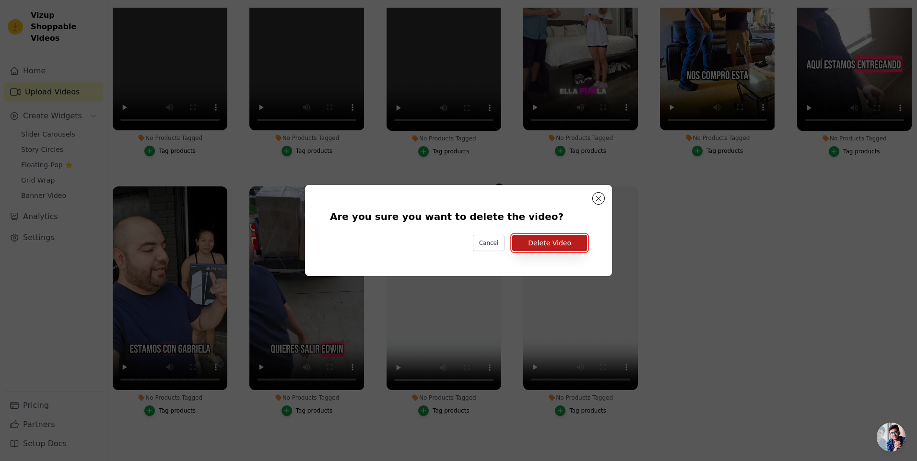
click at [545, 244] on button "Delete Video" at bounding box center [549, 243] width 75 height 16
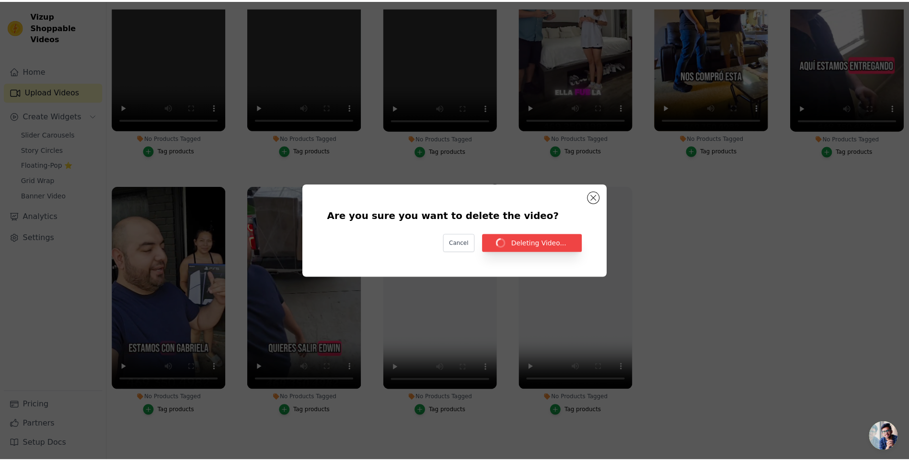
scroll to position [98, 0]
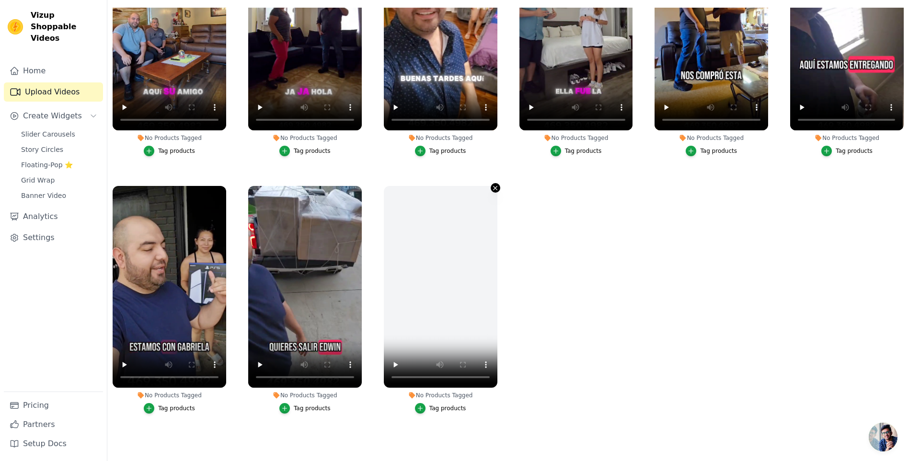
click at [492, 185] on icon "button" at bounding box center [495, 188] width 7 height 7
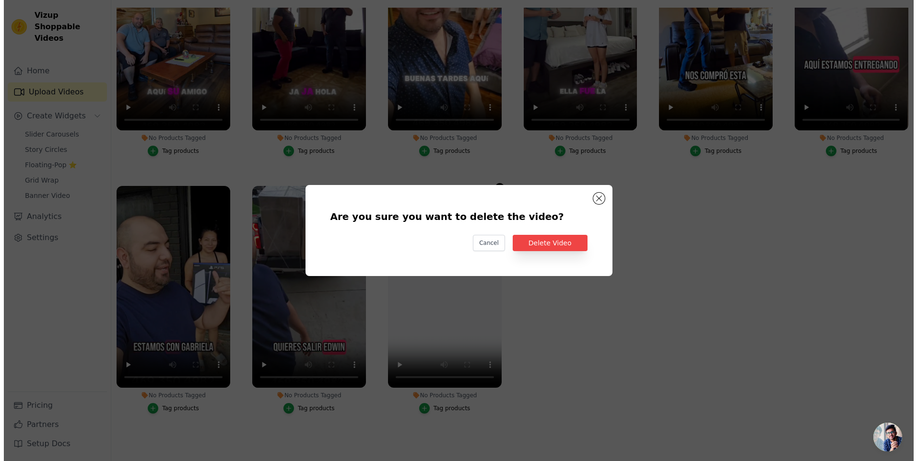
scroll to position [0, 0]
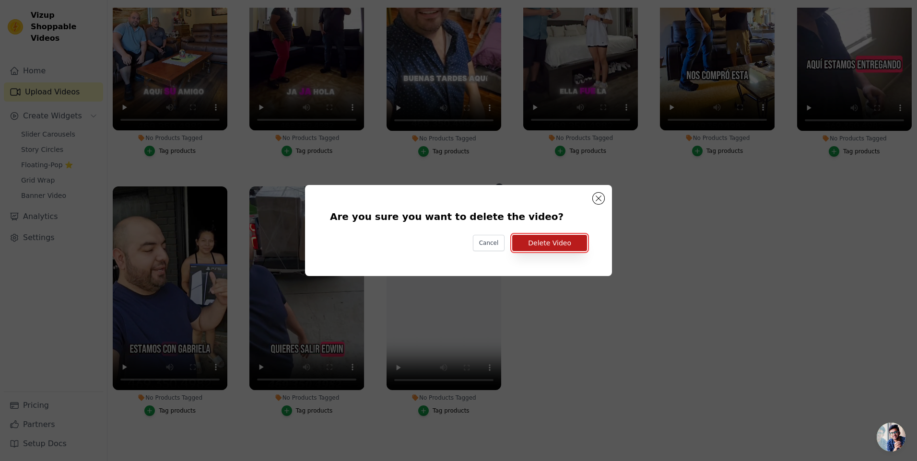
click at [570, 243] on button "Delete Video" at bounding box center [549, 243] width 75 height 16
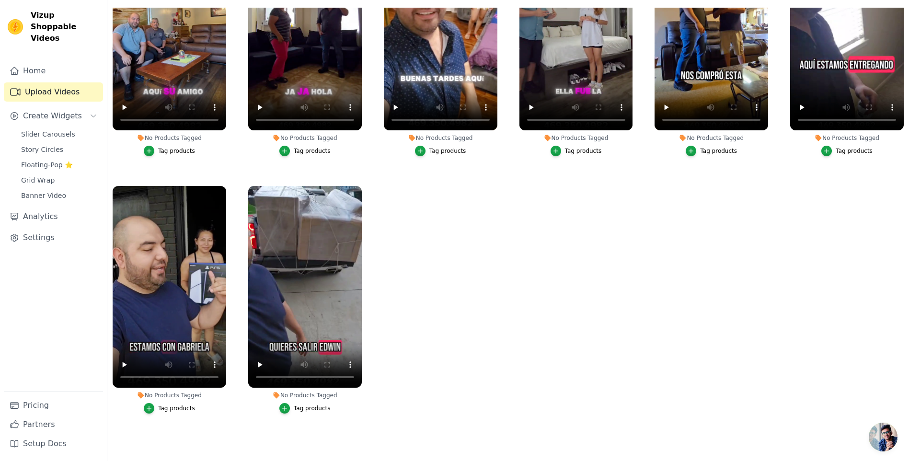
scroll to position [38, 0]
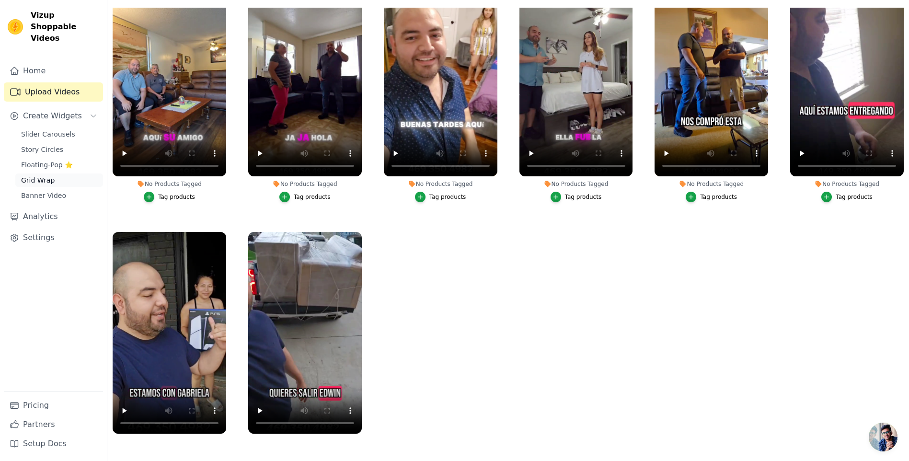
click at [42, 175] on span "Grid Wrap" at bounding box center [38, 180] width 34 height 10
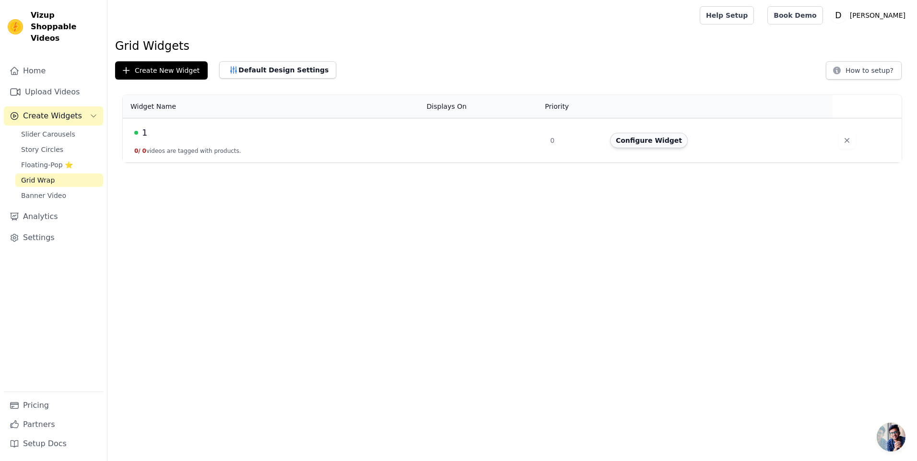
click at [664, 137] on button "Configure Widget" at bounding box center [649, 140] width 78 height 15
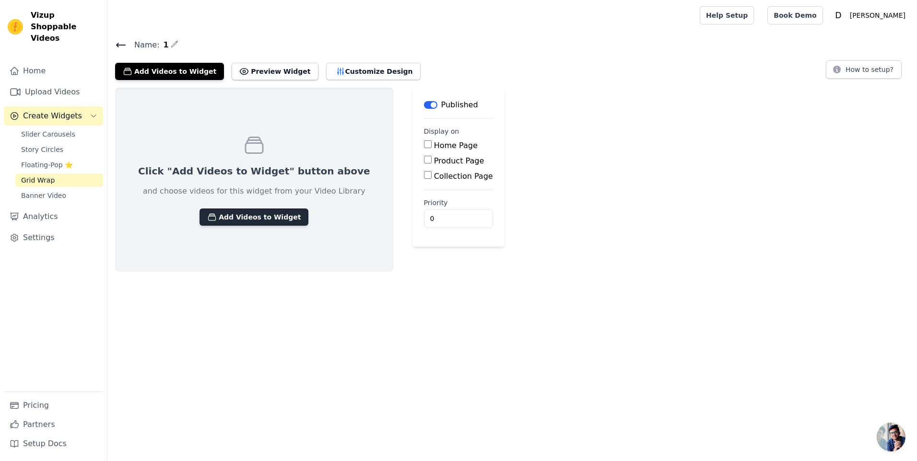
click at [246, 211] on button "Add Videos to Widget" at bounding box center [253, 217] width 109 height 17
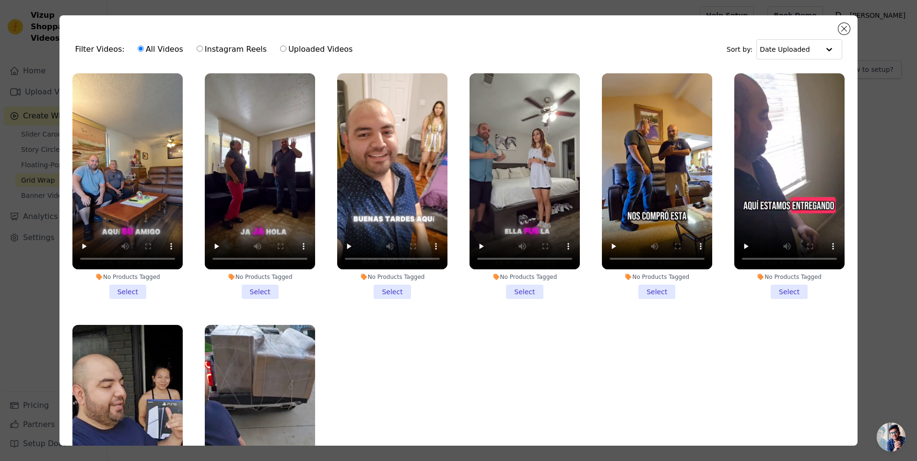
click at [120, 286] on li "No Products Tagged Select" at bounding box center [127, 186] width 110 height 226
click at [0, 0] on input "No Products Tagged Select" at bounding box center [0, 0] width 0 height 0
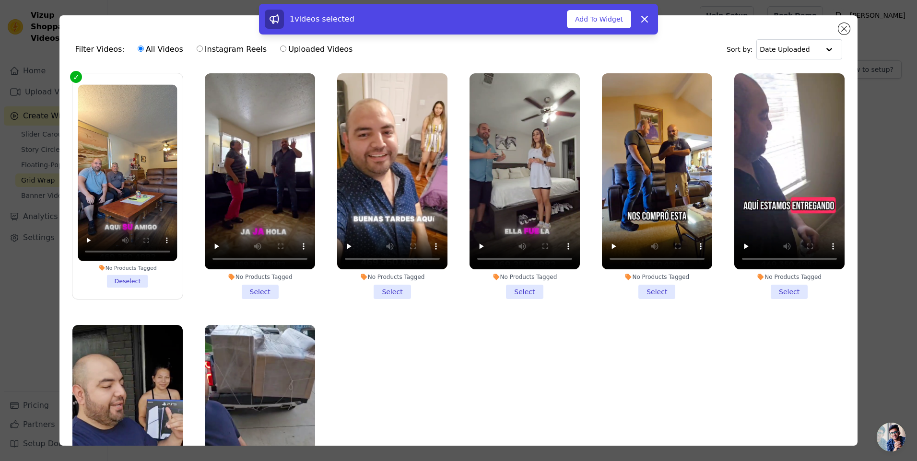
click at [245, 284] on li "No Products Tagged Select" at bounding box center [260, 186] width 110 height 226
click at [0, 0] on input "No Products Tagged Select" at bounding box center [0, 0] width 0 height 0
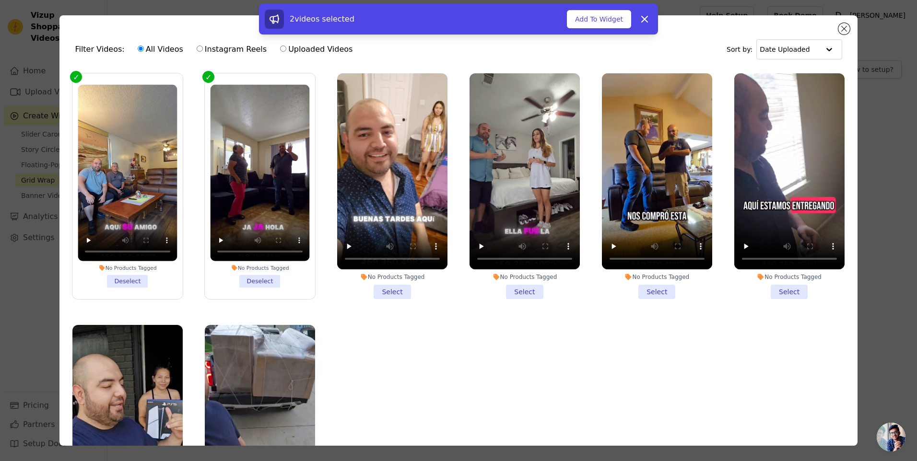
click at [384, 289] on li "No Products Tagged Select" at bounding box center [392, 186] width 110 height 226
click at [0, 0] on input "No Products Tagged Select" at bounding box center [0, 0] width 0 height 0
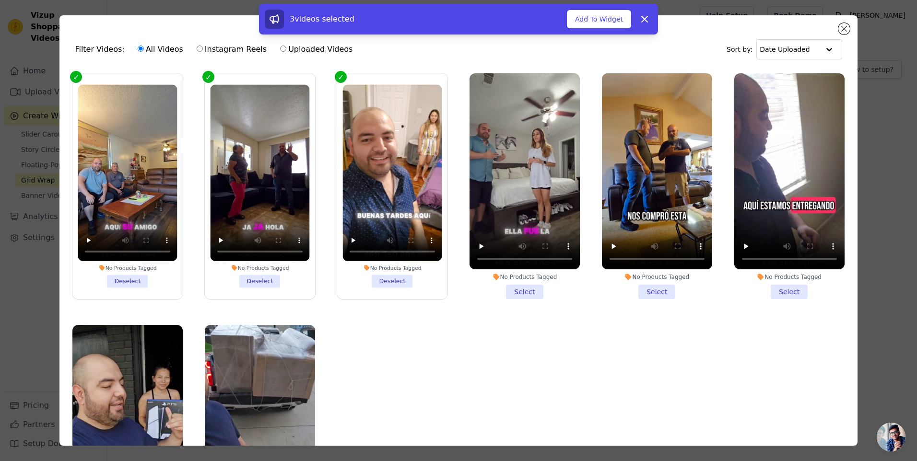
click at [515, 291] on li "No Products Tagged Select" at bounding box center [524, 186] width 110 height 226
click at [0, 0] on input "No Products Tagged Select" at bounding box center [0, 0] width 0 height 0
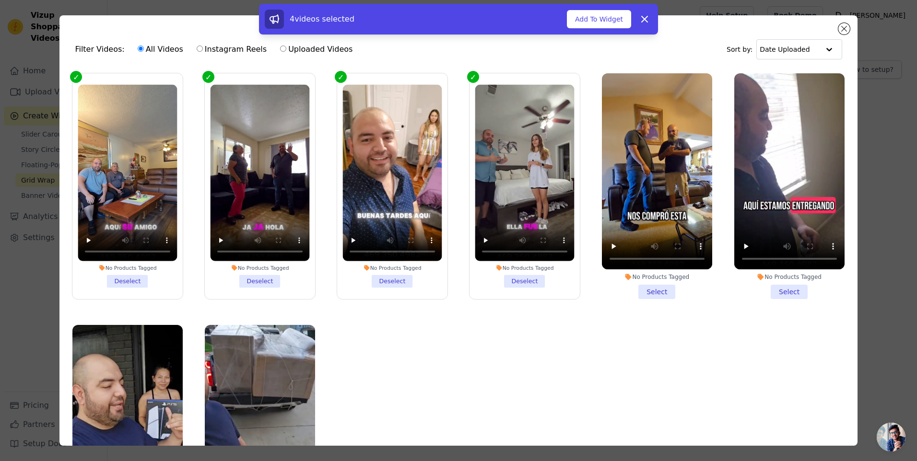
click at [644, 289] on li "No Products Tagged Select" at bounding box center [657, 186] width 110 height 226
click at [0, 0] on input "No Products Tagged Select" at bounding box center [0, 0] width 0 height 0
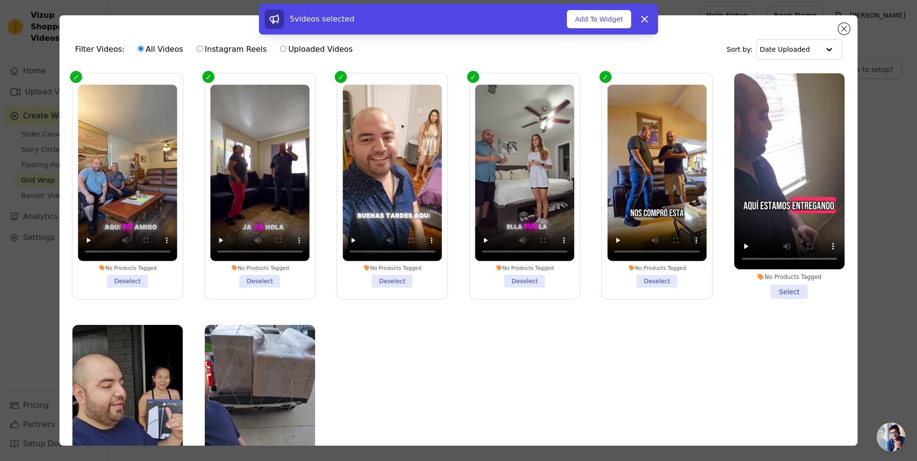
click at [790, 290] on li "No Products Tagged Select" at bounding box center [789, 186] width 110 height 226
click at [0, 0] on input "No Products Tagged Select" at bounding box center [0, 0] width 0 height 0
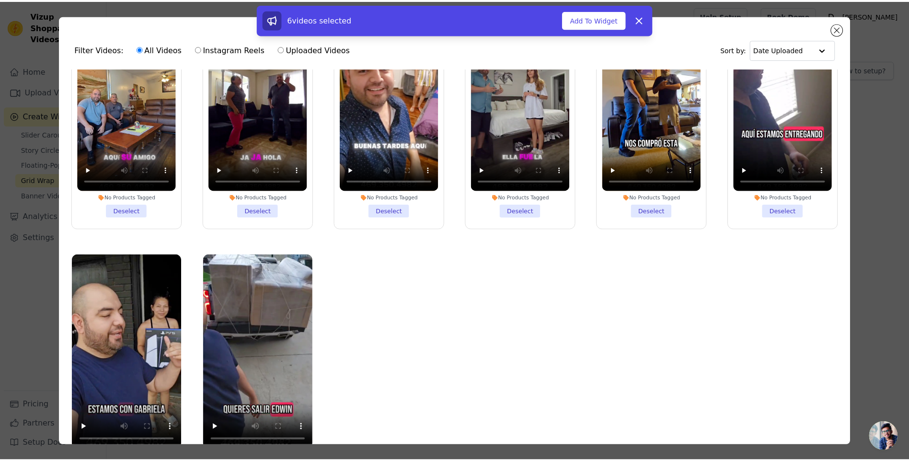
scroll to position [83, 0]
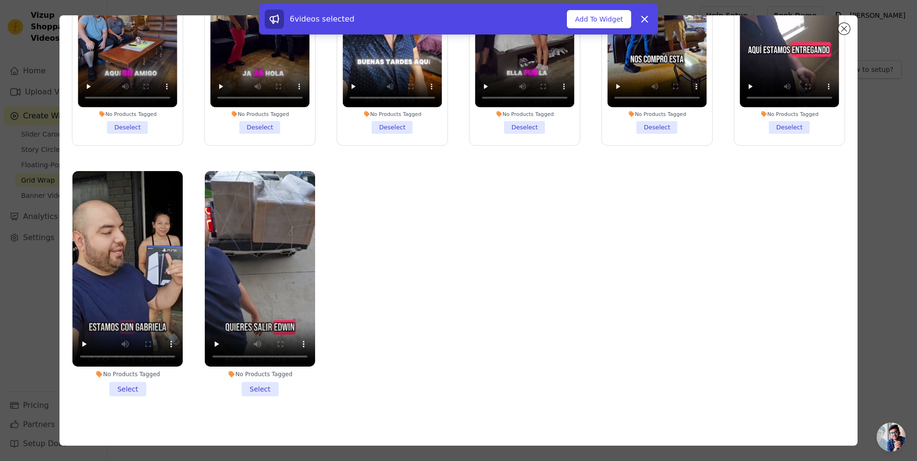
click at [257, 388] on li "No Products Tagged Select" at bounding box center [260, 284] width 110 height 226
click at [0, 0] on input "No Products Tagged Select" at bounding box center [0, 0] width 0 height 0
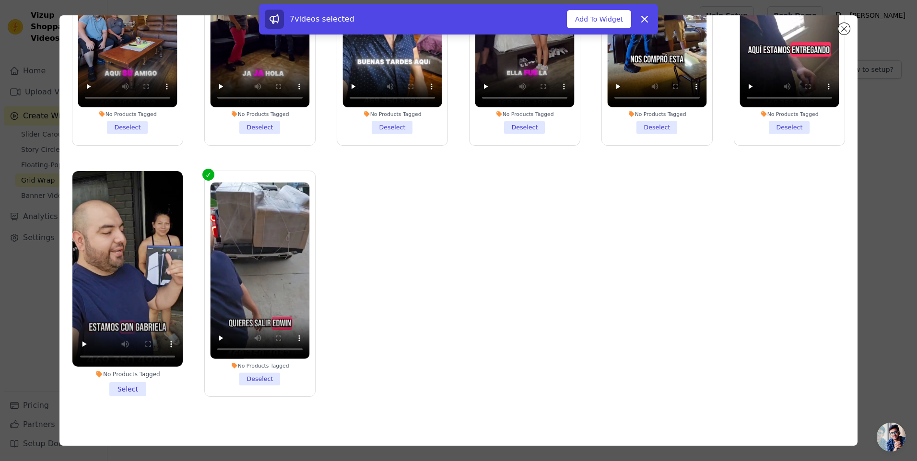
click at [120, 382] on li "No Products Tagged Select" at bounding box center [127, 284] width 110 height 226
click at [0, 0] on input "No Products Tagged Select" at bounding box center [0, 0] width 0 height 0
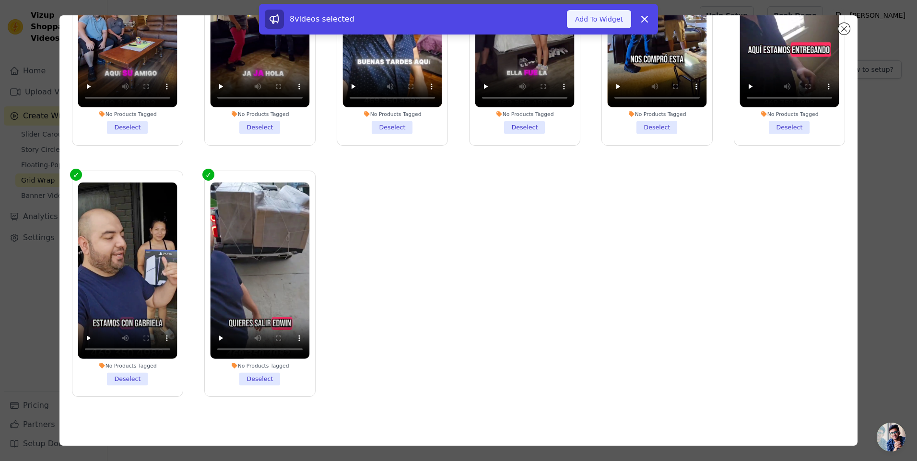
click at [599, 20] on button "Add To Widget" at bounding box center [599, 19] width 64 height 18
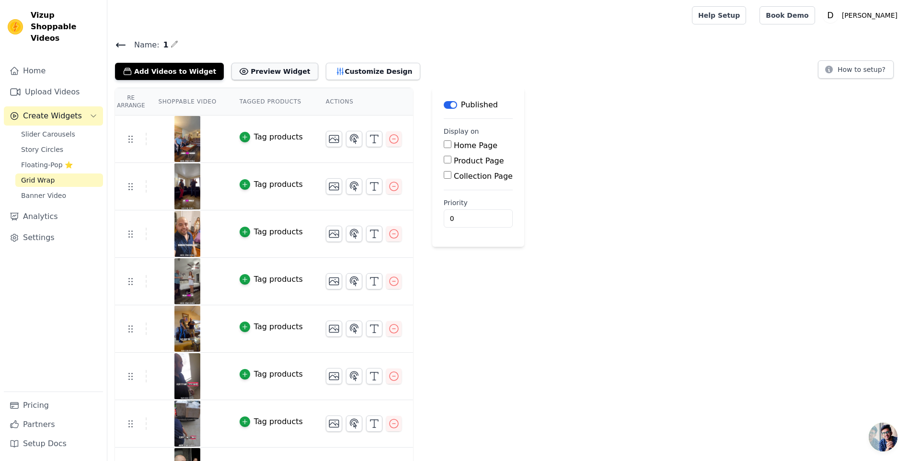
click at [244, 73] on button "Preview Widget" at bounding box center [275, 71] width 86 height 17
